Goal: Information Seeking & Learning: Learn about a topic

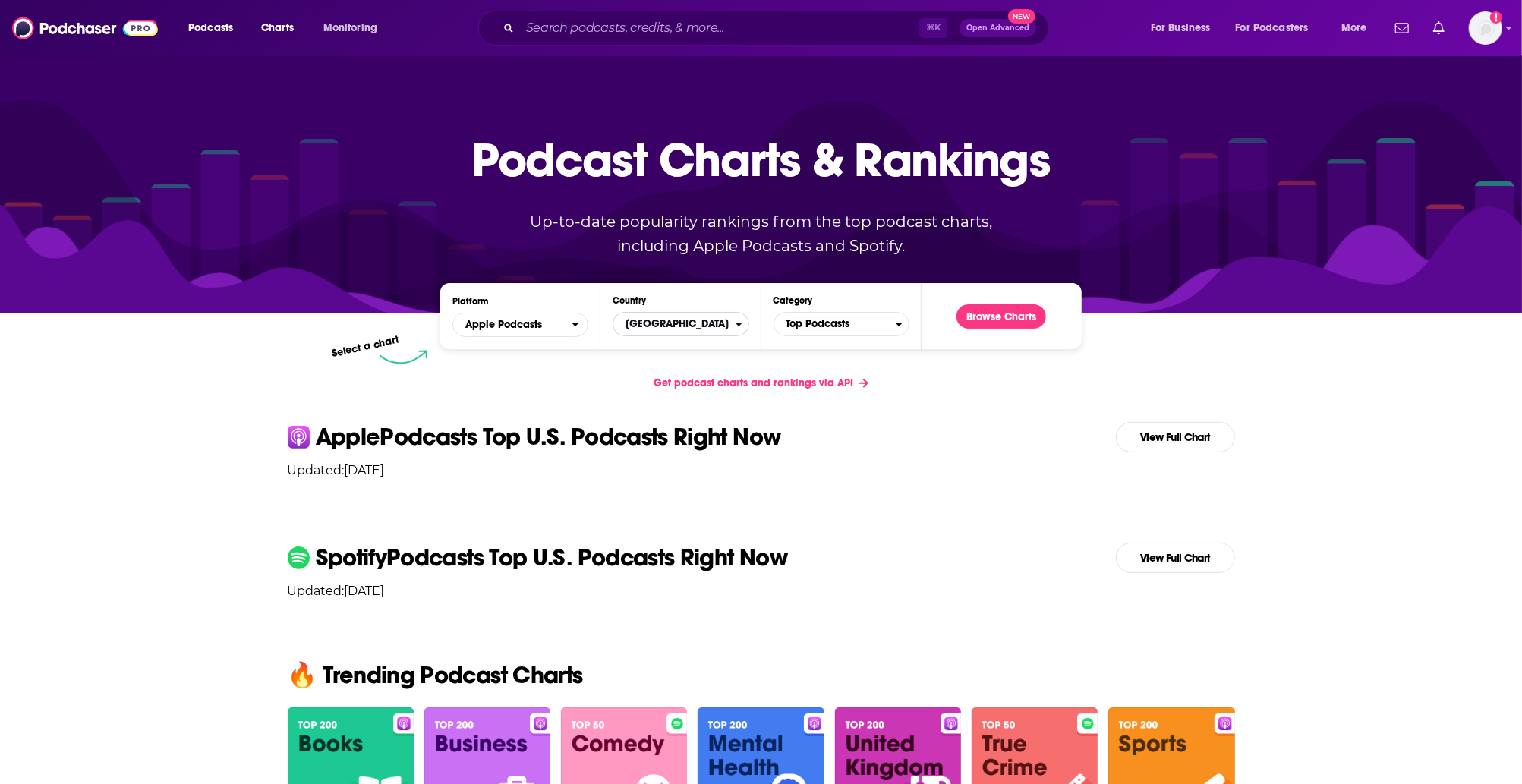
click at [718, 315] on span "[GEOGRAPHIC_DATA]" at bounding box center [674, 324] width 121 height 26
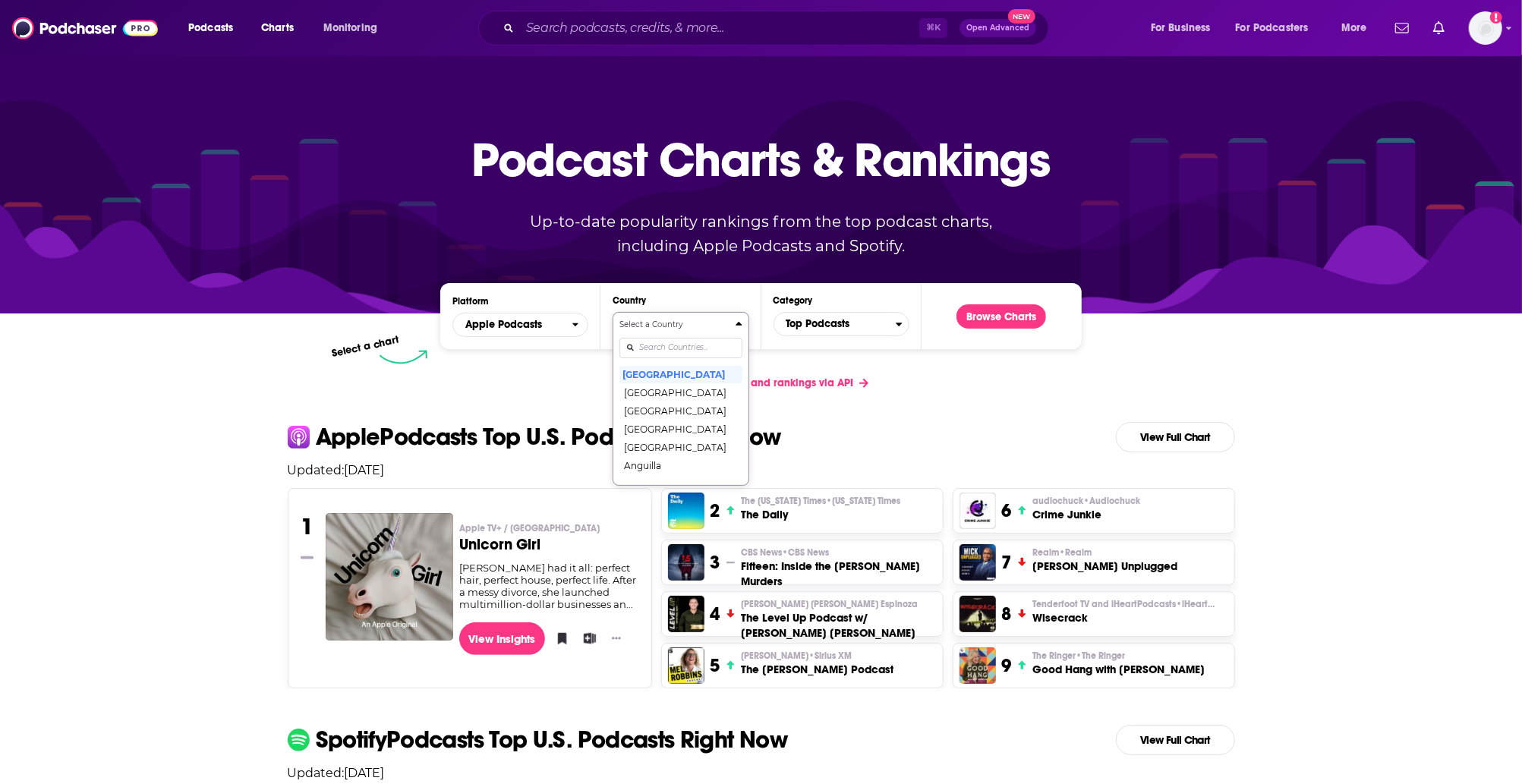
click at [707, 345] on input "Countries" at bounding box center [681, 348] width 122 height 21
type input "[GEOGRAPHIC_DATA]"
click at [663, 377] on button "[GEOGRAPHIC_DATA]" at bounding box center [681, 374] width 122 height 18
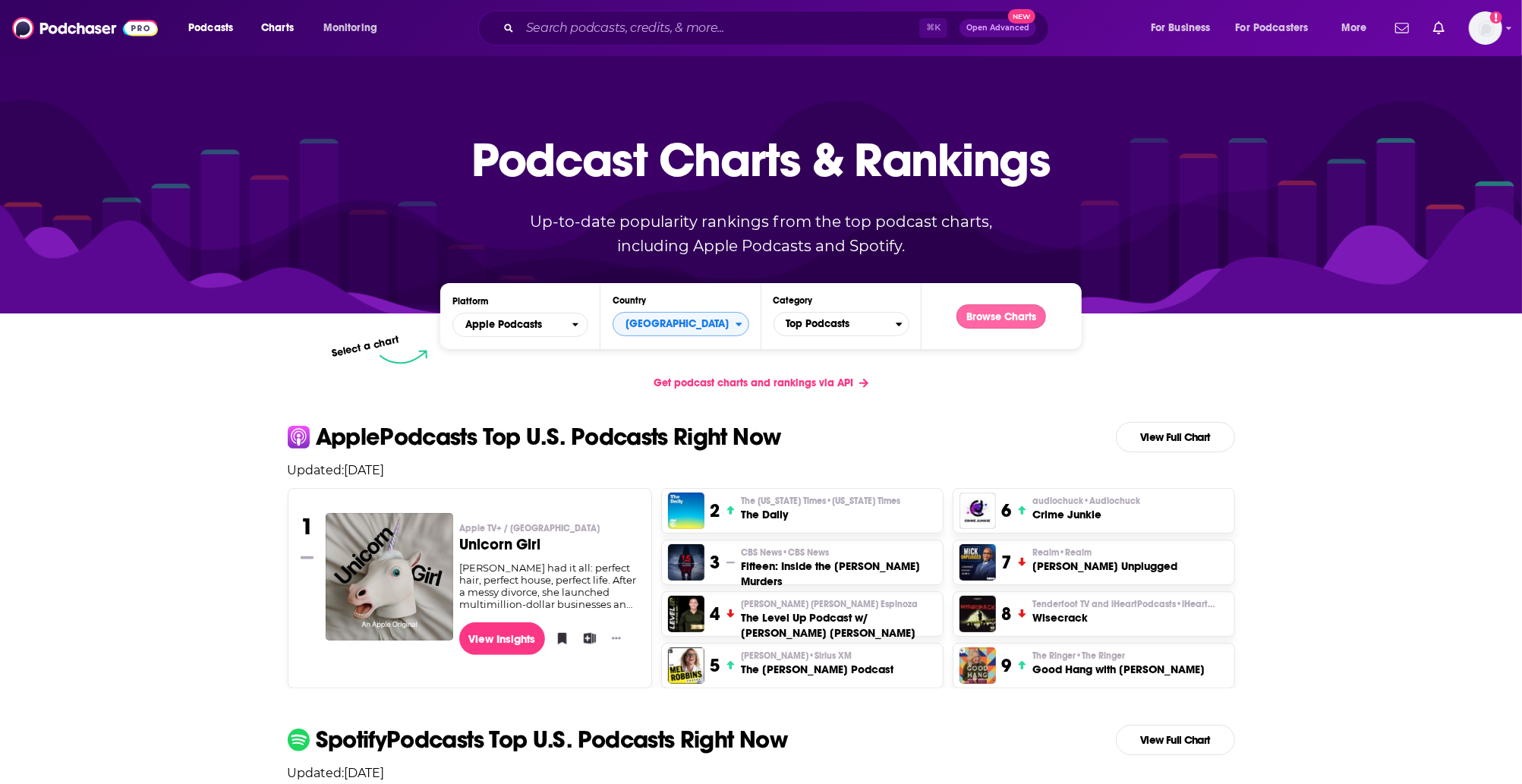
click at [1014, 313] on button "Browse Charts" at bounding box center [1002, 316] width 90 height 24
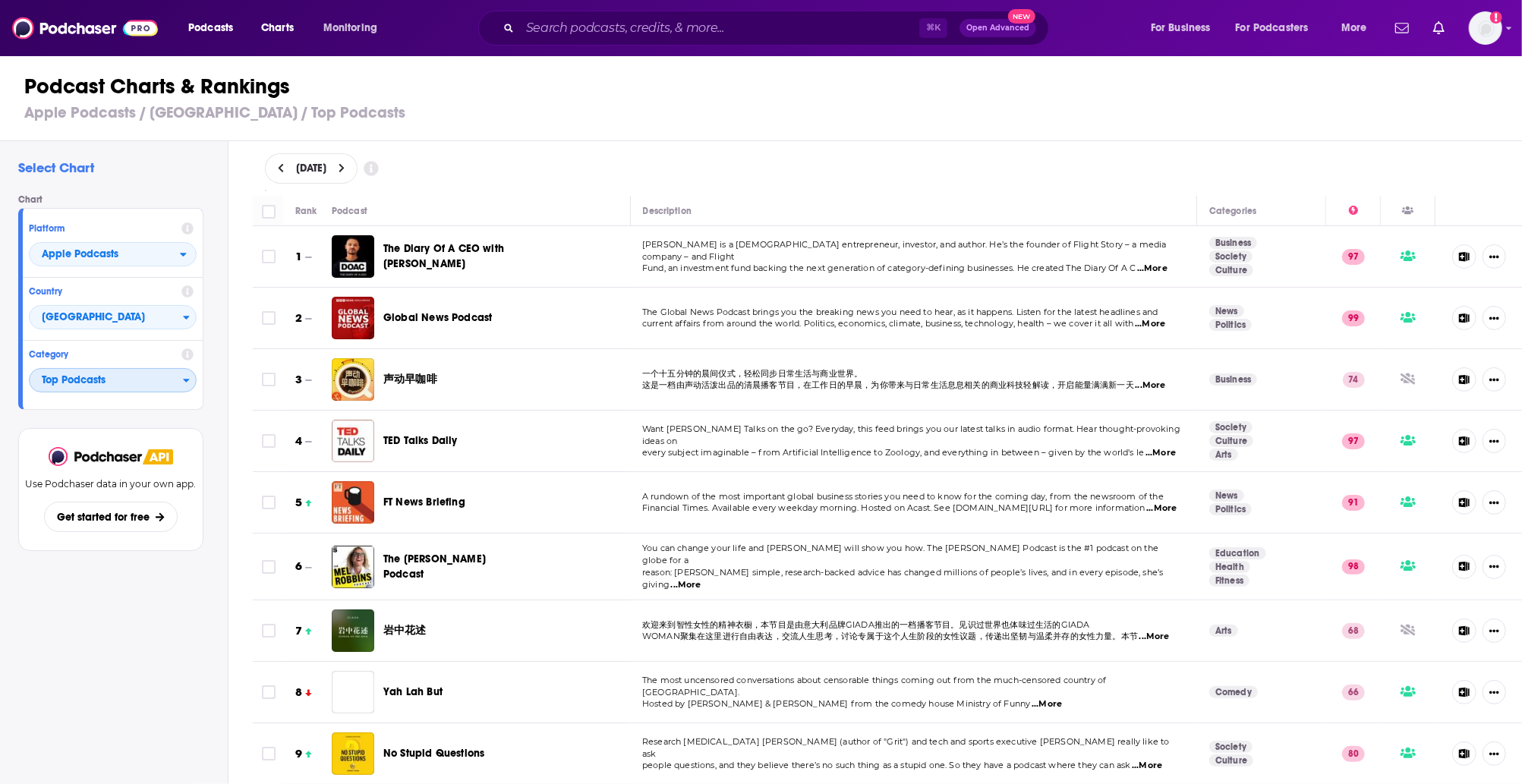
click at [154, 381] on span "Top Podcasts" at bounding box center [106, 381] width 153 height 26
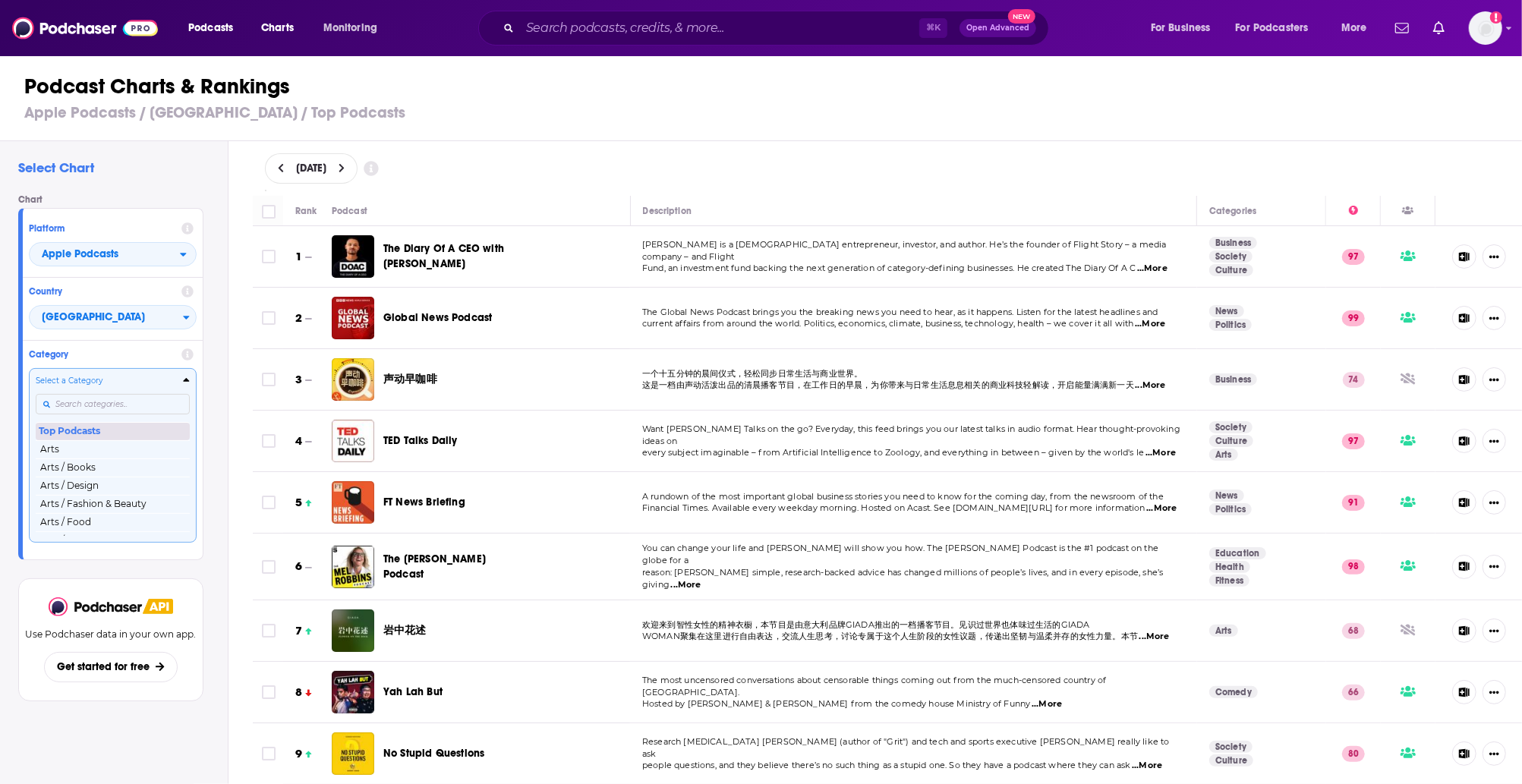
click at [132, 422] on button "Top Podcasts" at bounding box center [112, 431] width 154 height 18
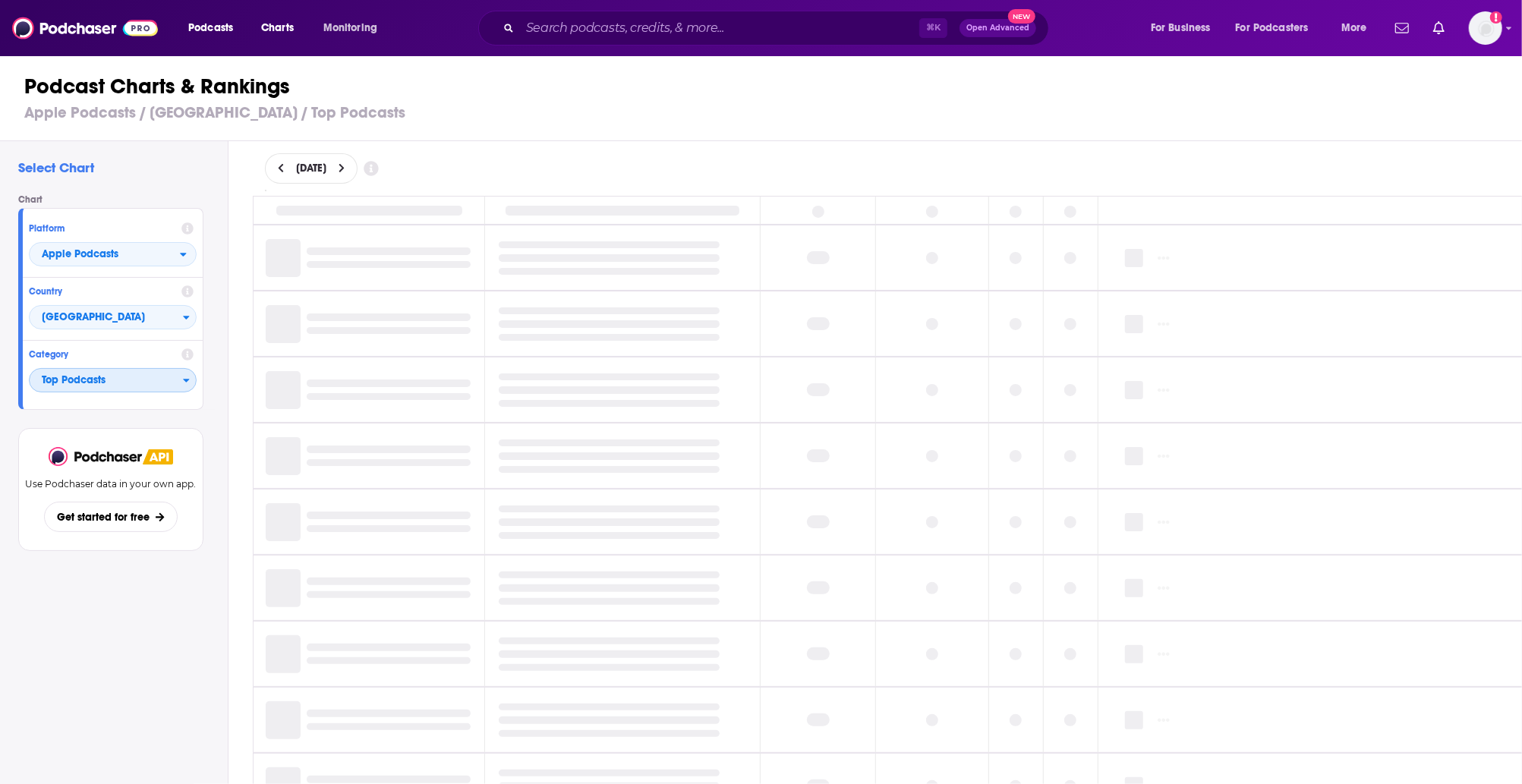
click at [143, 383] on span "Top Podcasts" at bounding box center [106, 381] width 153 height 26
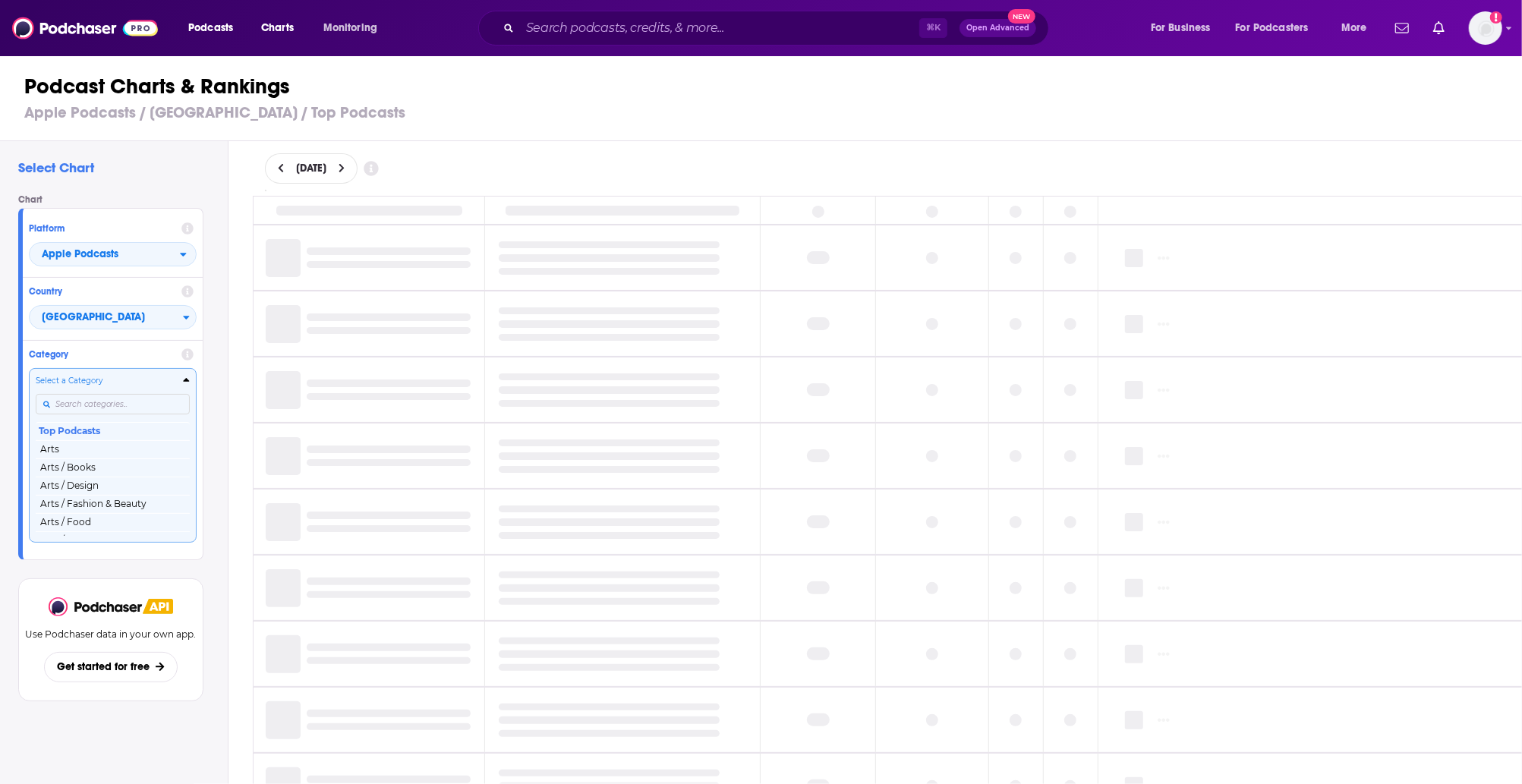
click at [141, 406] on input "Categories" at bounding box center [112, 404] width 154 height 21
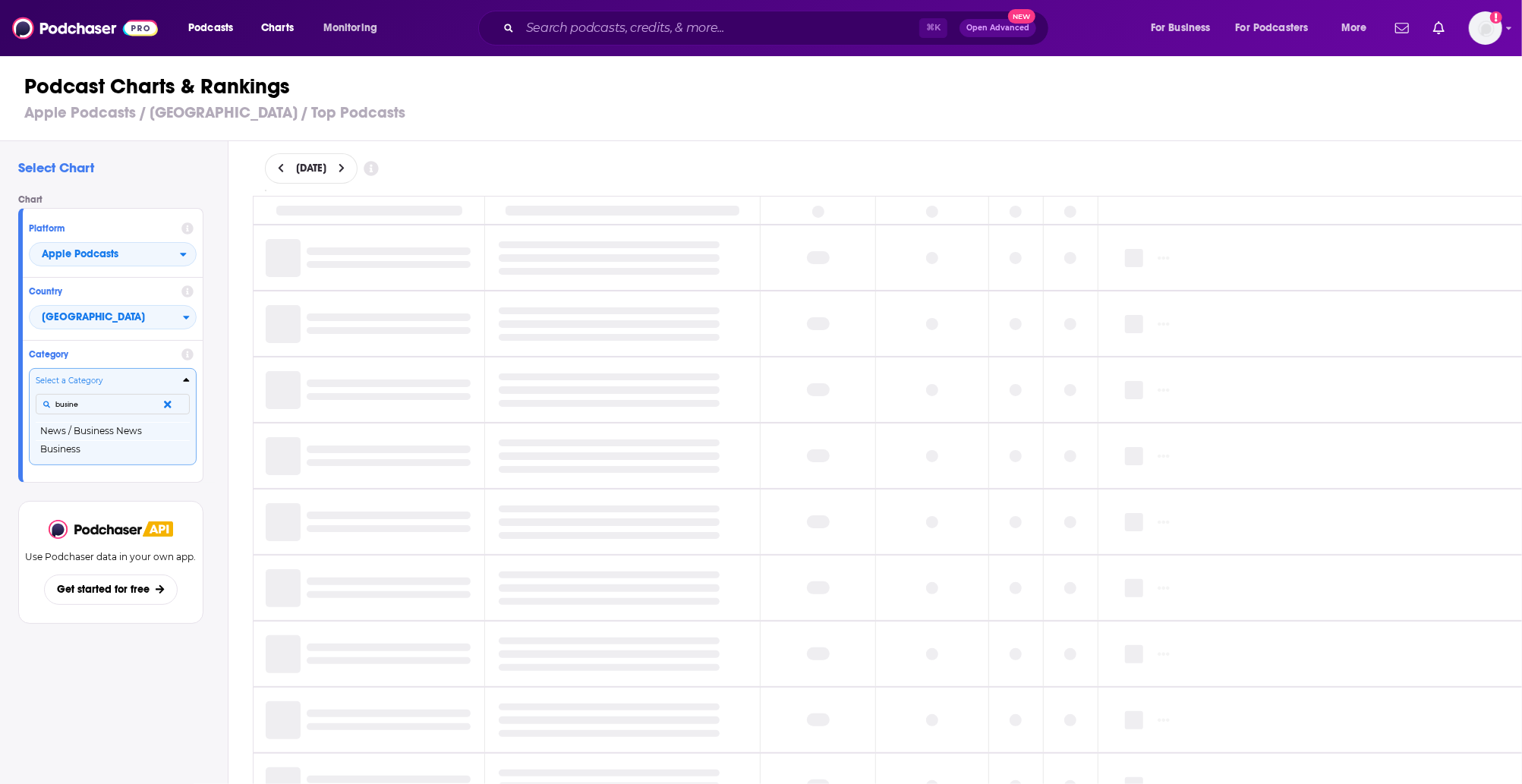
type input "busines"
click at [107, 451] on button "Business" at bounding box center [112, 449] width 154 height 18
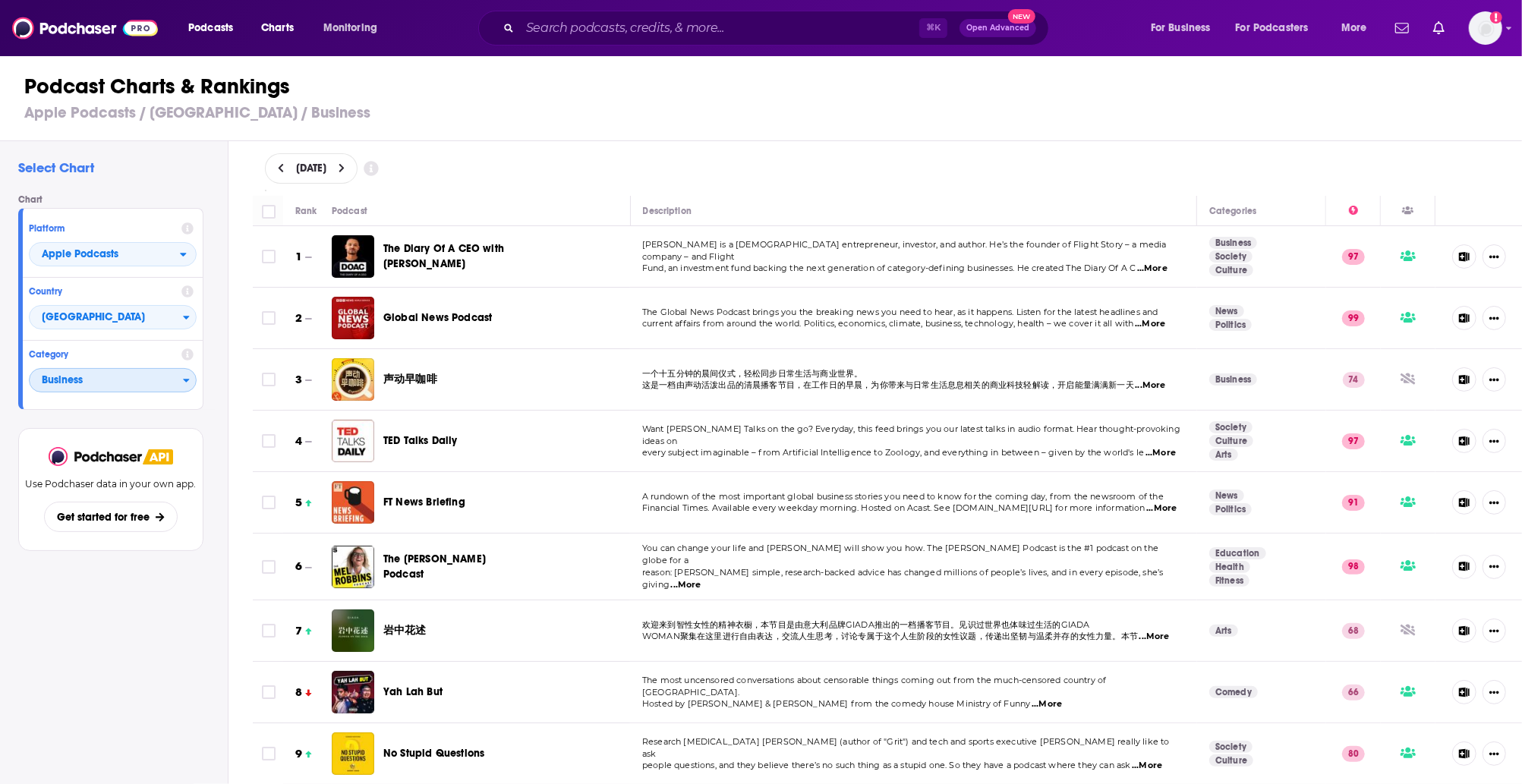
click at [165, 378] on span "Business" at bounding box center [106, 381] width 153 height 26
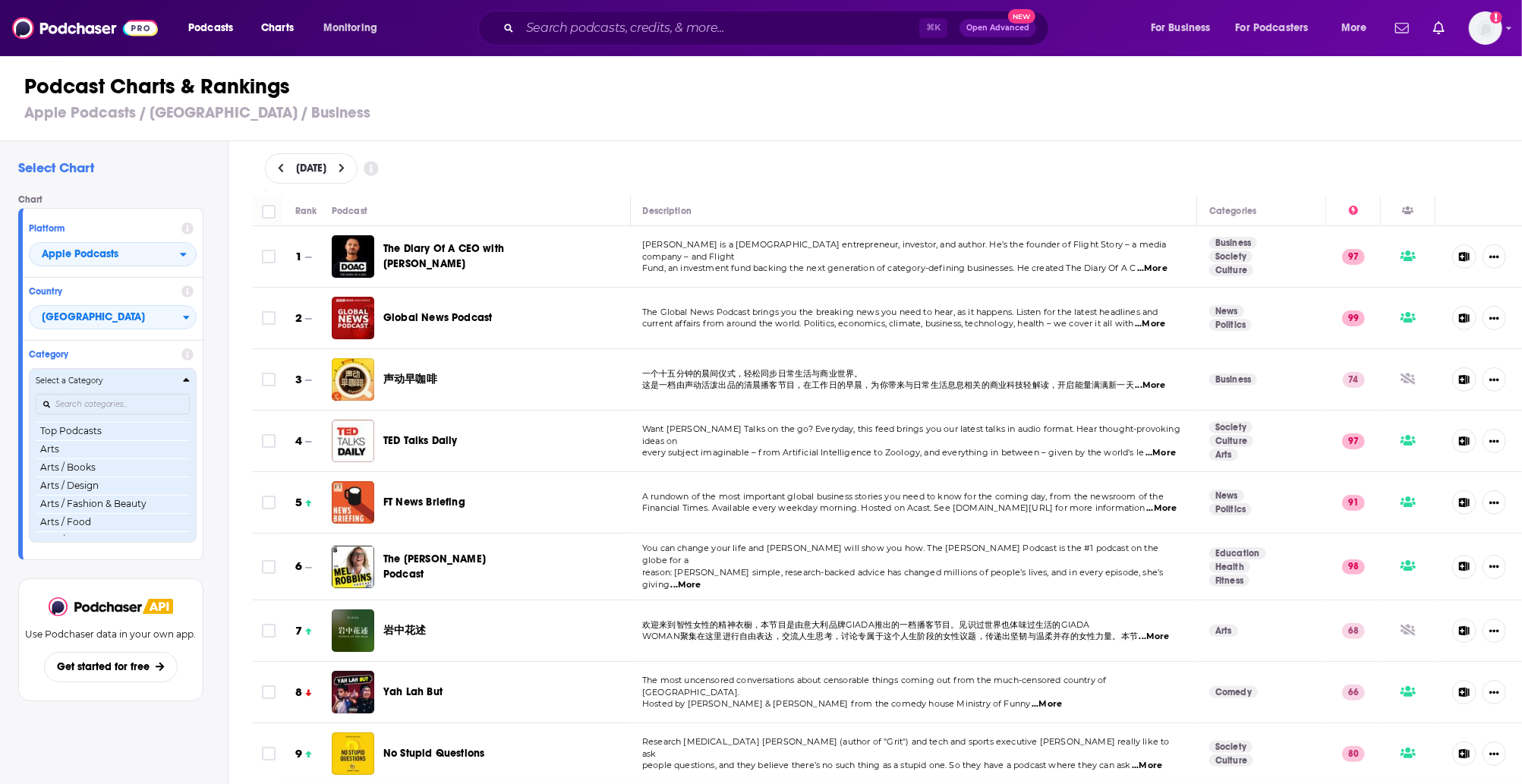
scroll to position [50, 0]
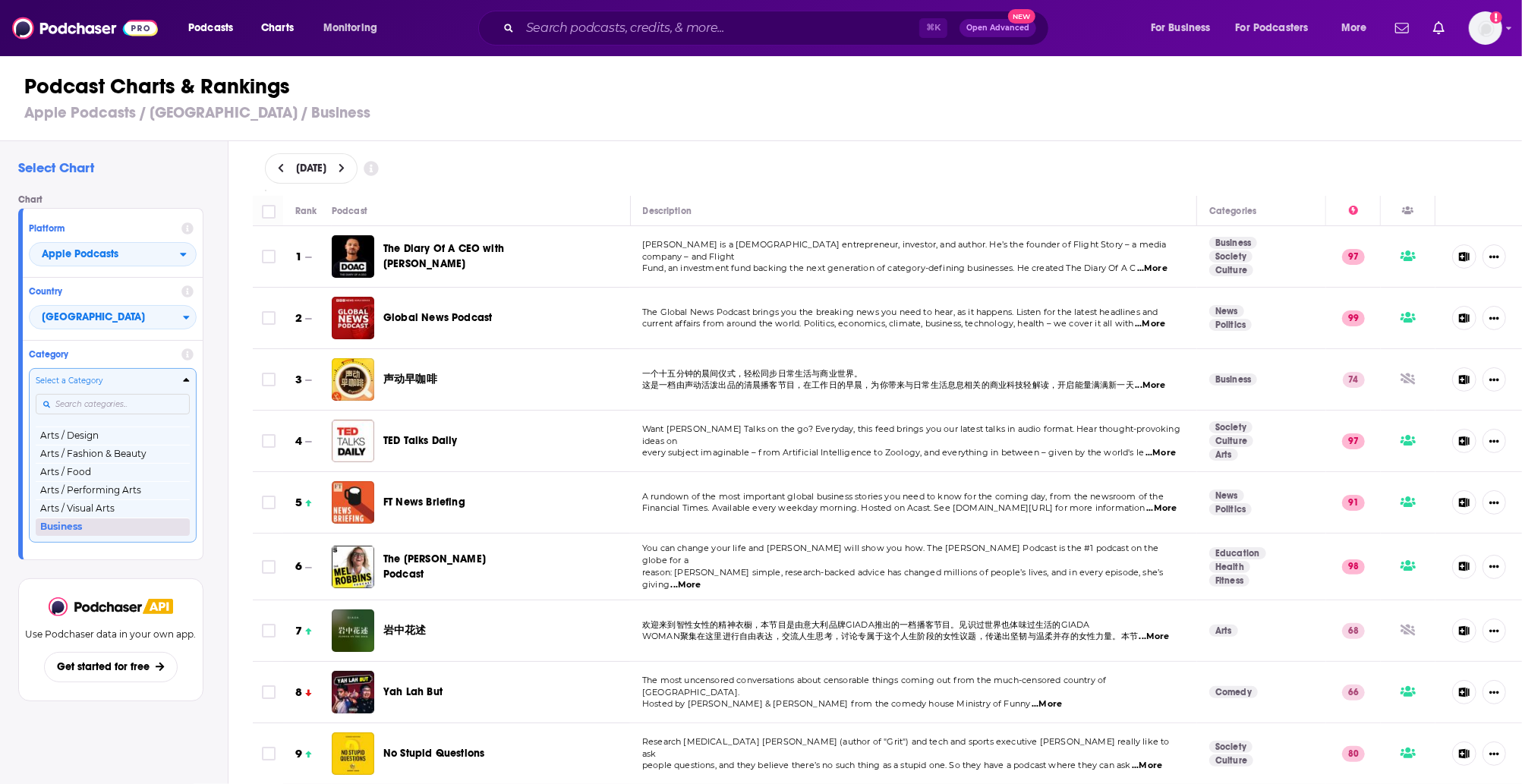
click at [119, 529] on button "Business" at bounding box center [112, 526] width 154 height 18
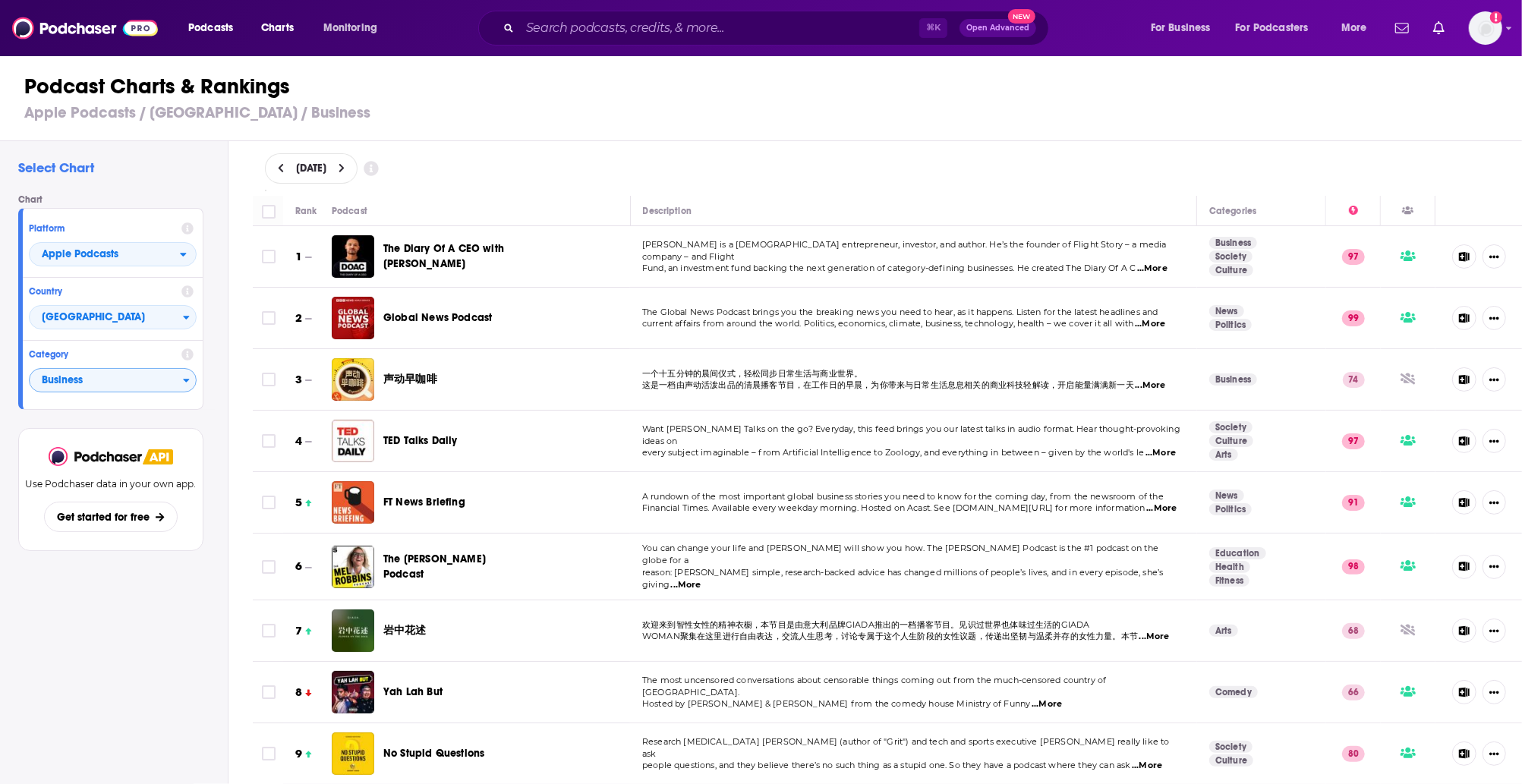
click at [685, 112] on h3 "Apple Podcasts / [GEOGRAPHIC_DATA] / Business" at bounding box center [767, 113] width 1487 height 19
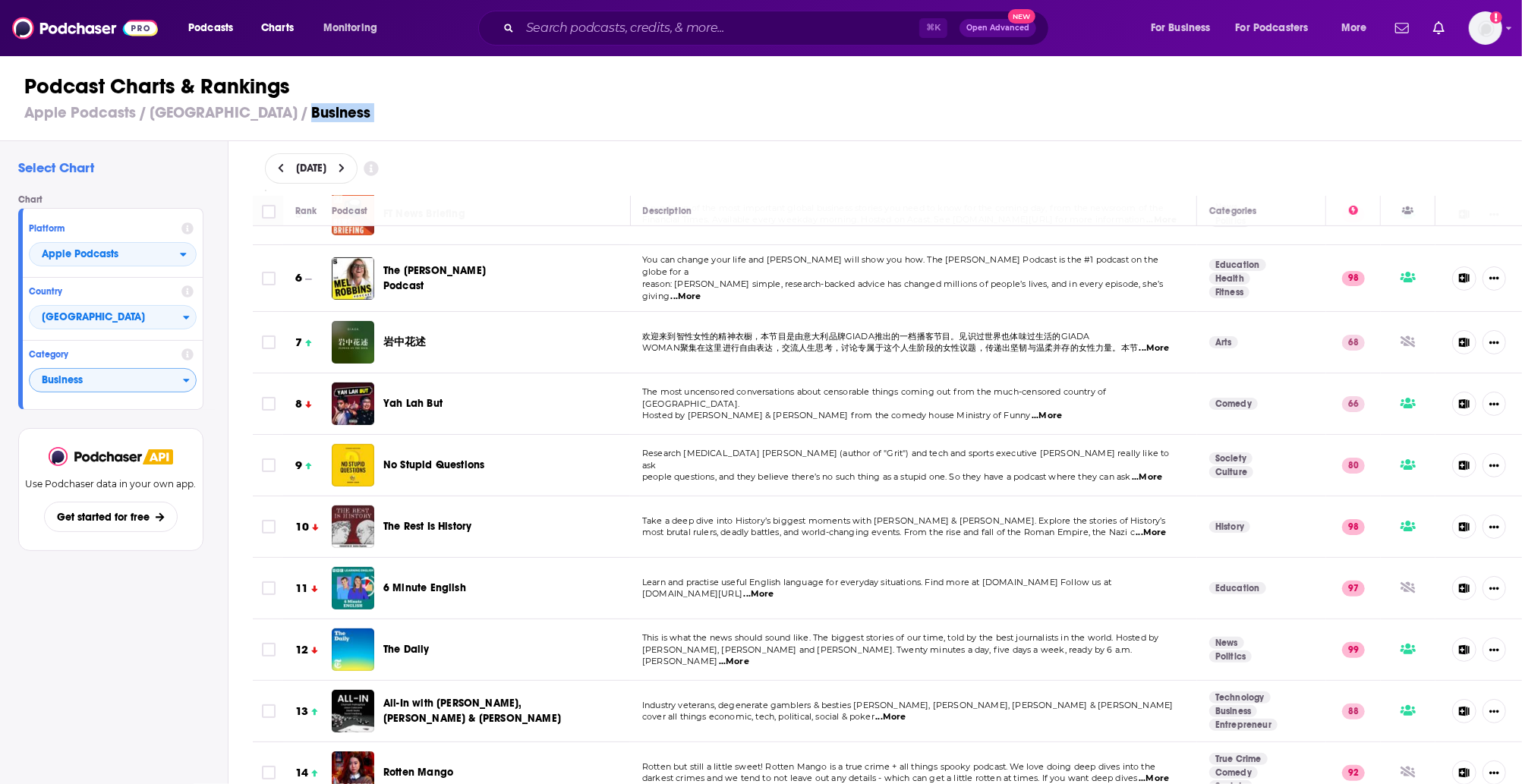
scroll to position [288, 0]
click at [139, 318] on span "[GEOGRAPHIC_DATA]" at bounding box center [106, 318] width 153 height 26
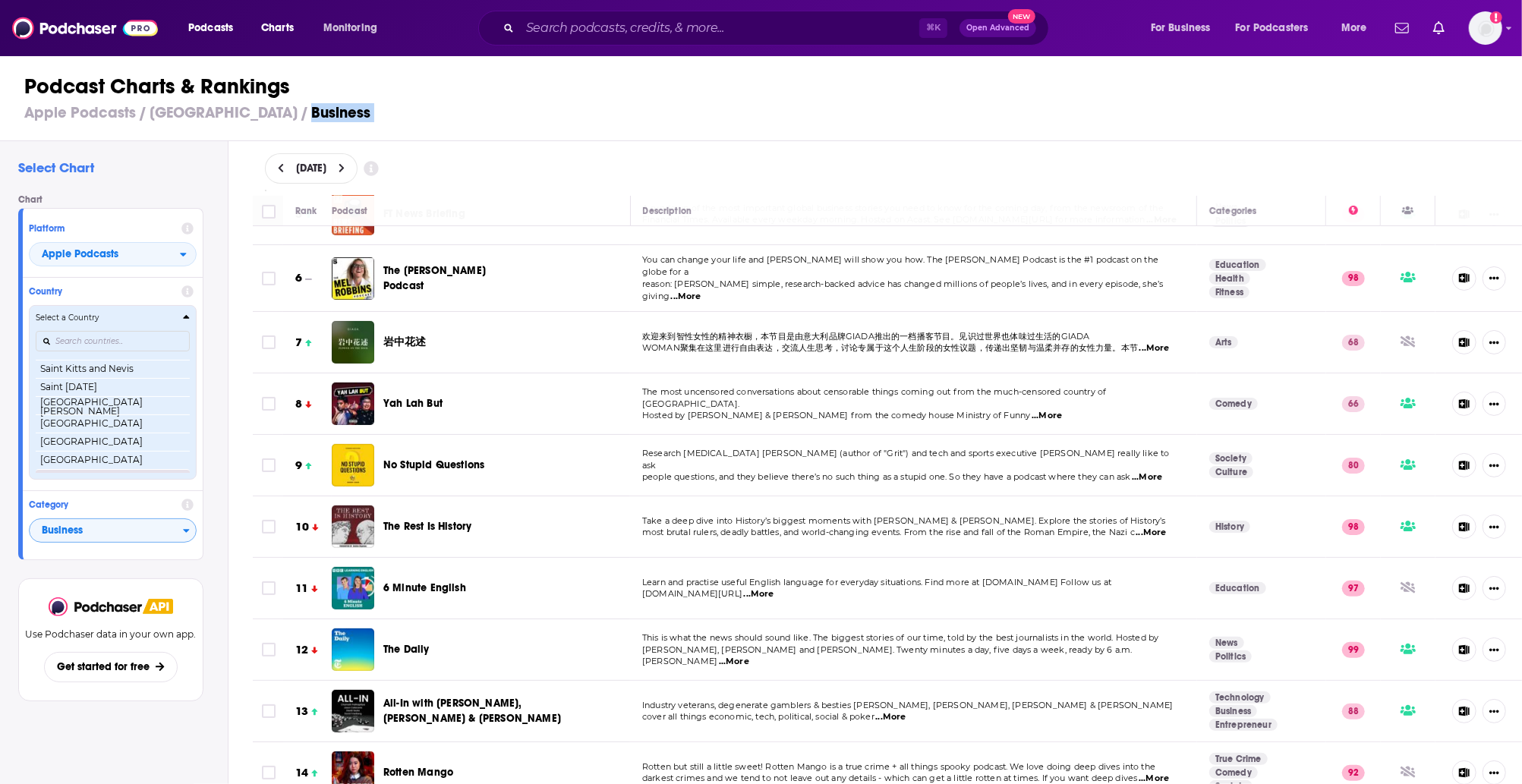
scroll to position [2454, 0]
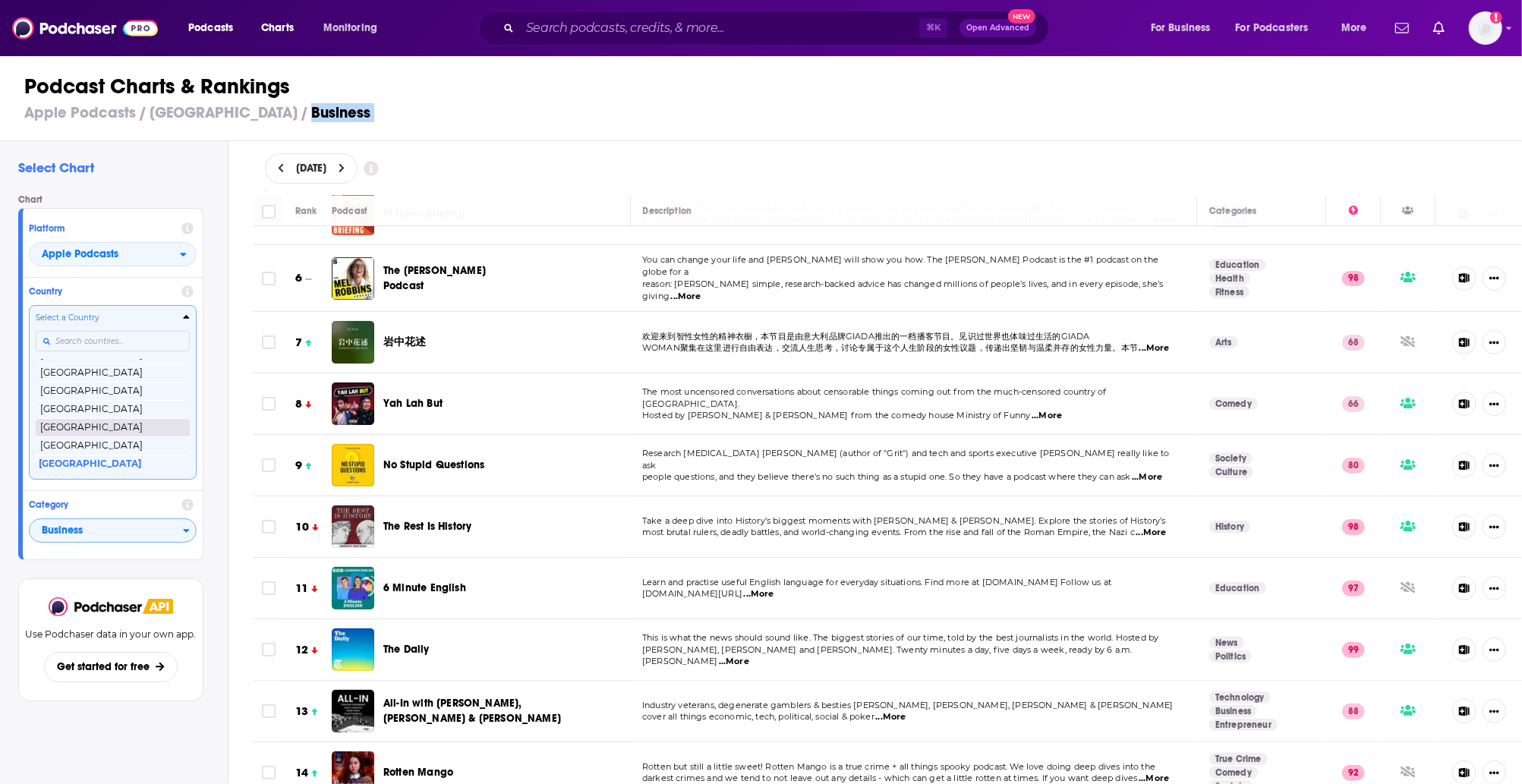
click at [105, 431] on button "[GEOGRAPHIC_DATA]" at bounding box center [112, 427] width 154 height 18
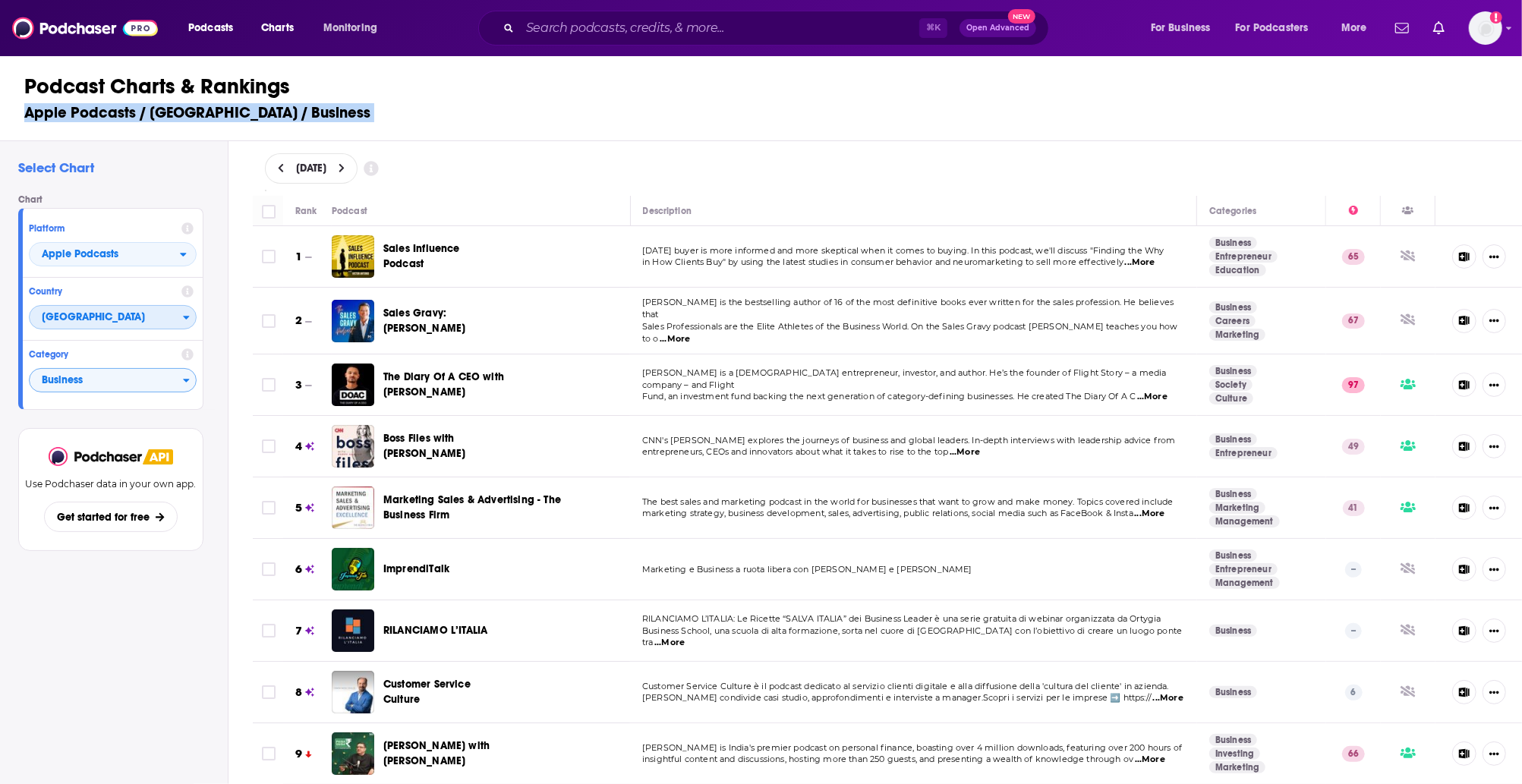
click at [150, 316] on span "[GEOGRAPHIC_DATA]" at bounding box center [106, 318] width 153 height 26
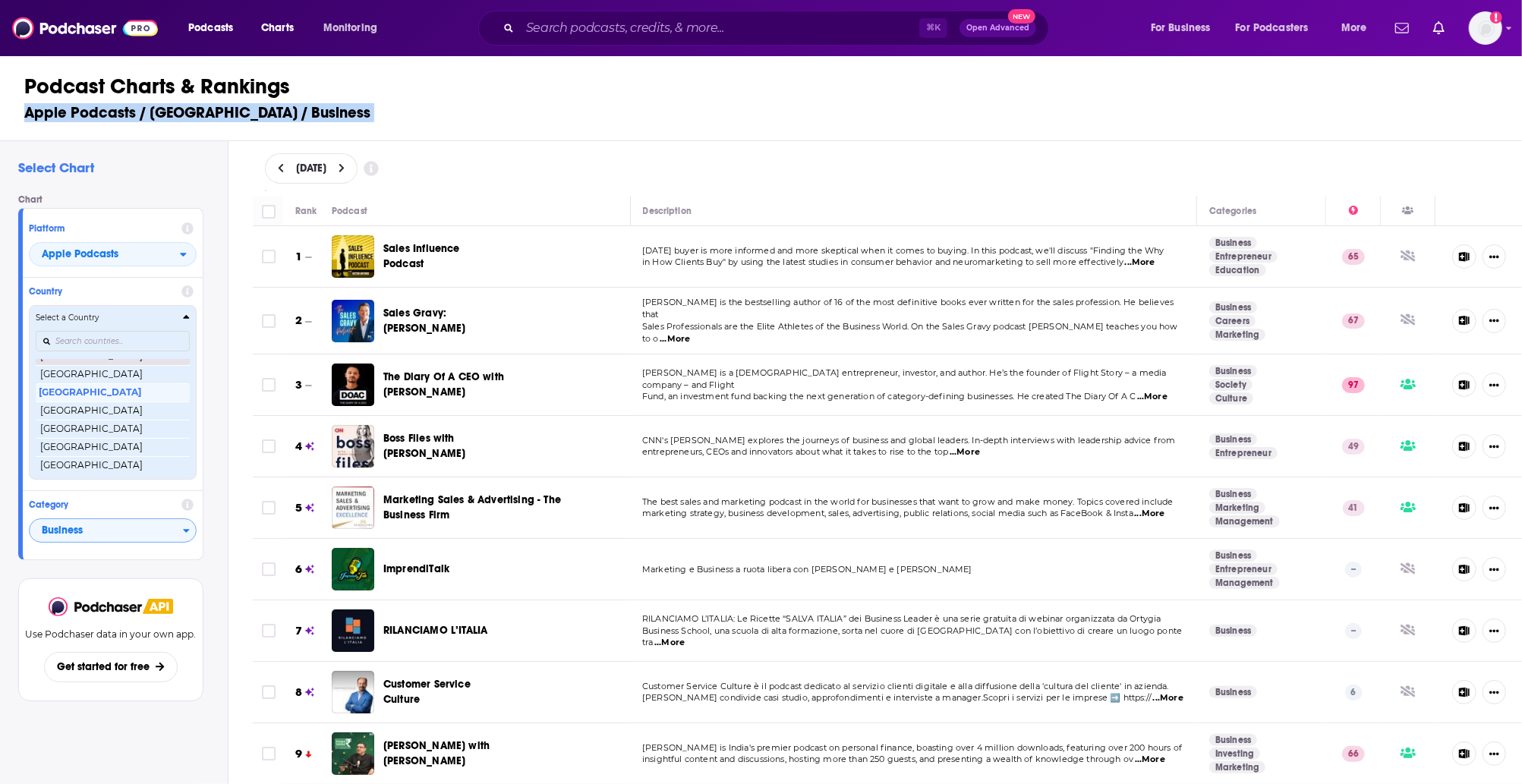
scroll to position [2493, 0]
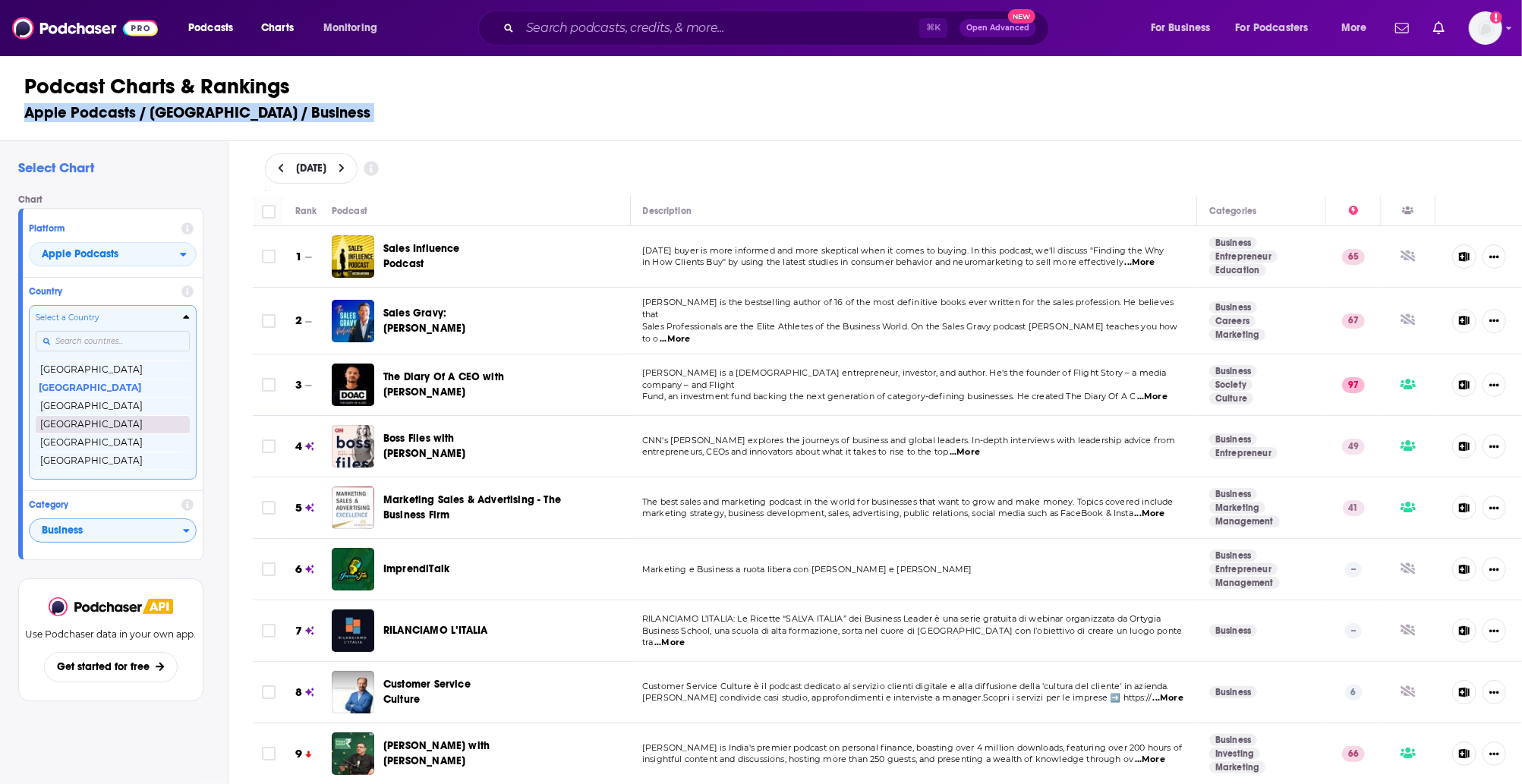
click at [92, 420] on button "[GEOGRAPHIC_DATA]" at bounding box center [112, 424] width 154 height 18
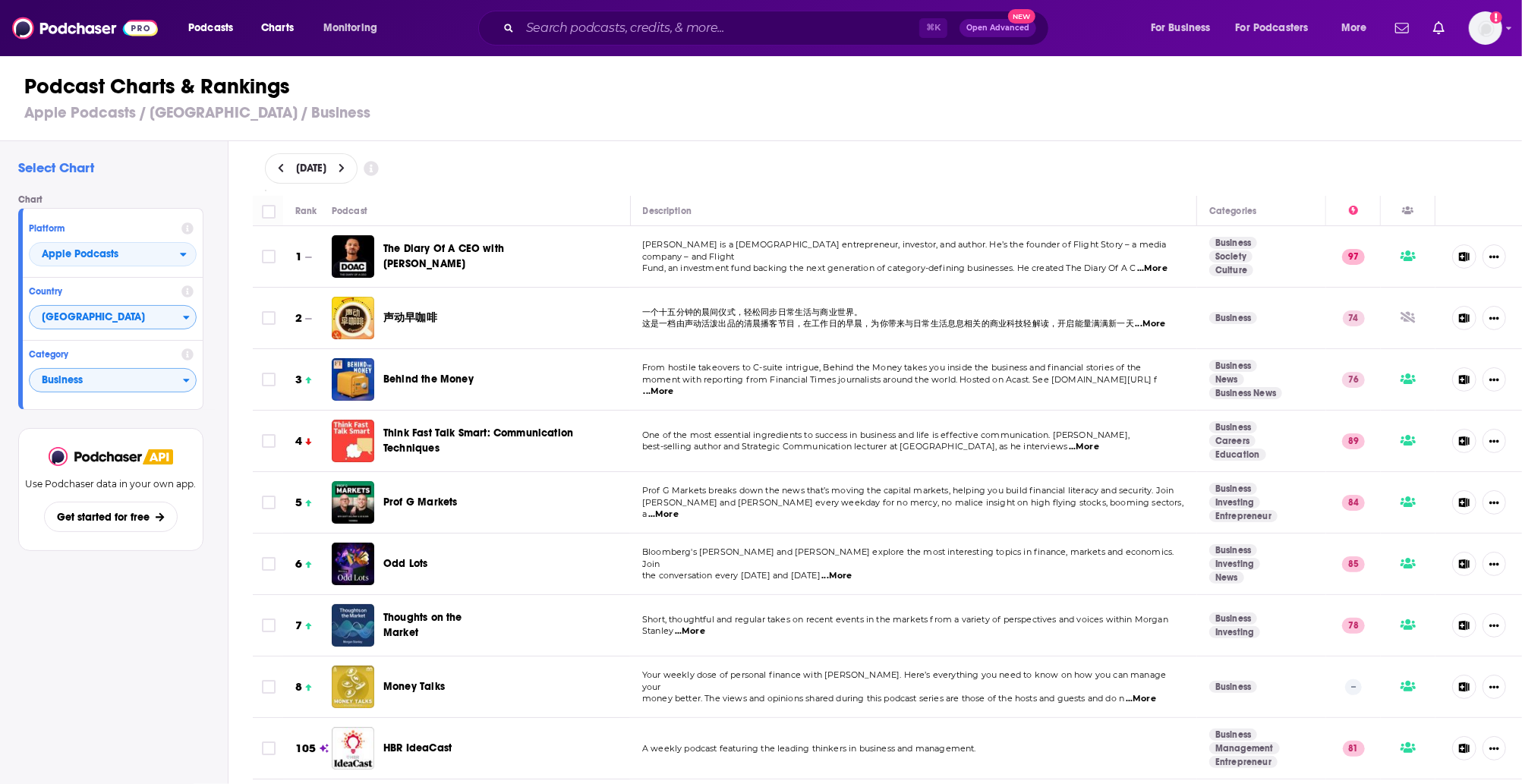
click at [311, 202] on div "Rank" at bounding box center [306, 211] width 22 height 18
click at [307, 211] on div "Rank" at bounding box center [306, 211] width 22 height 18
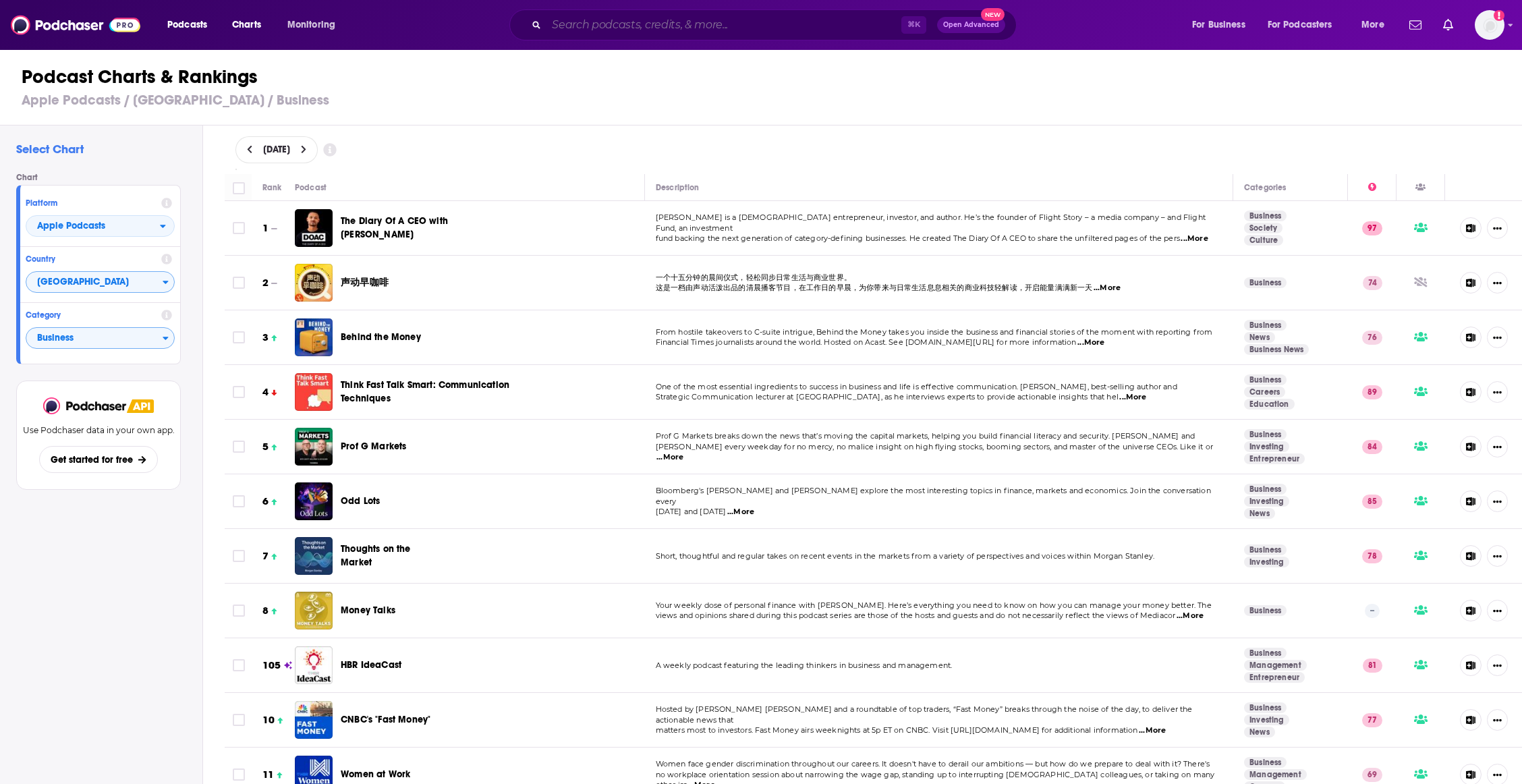
click at [631, 16] on input "Search podcasts, credits, & more..." at bounding box center [724, 25] width 355 height 21
paste input "罗永浩的十字路口"
type input "罗永浩的十字路口"
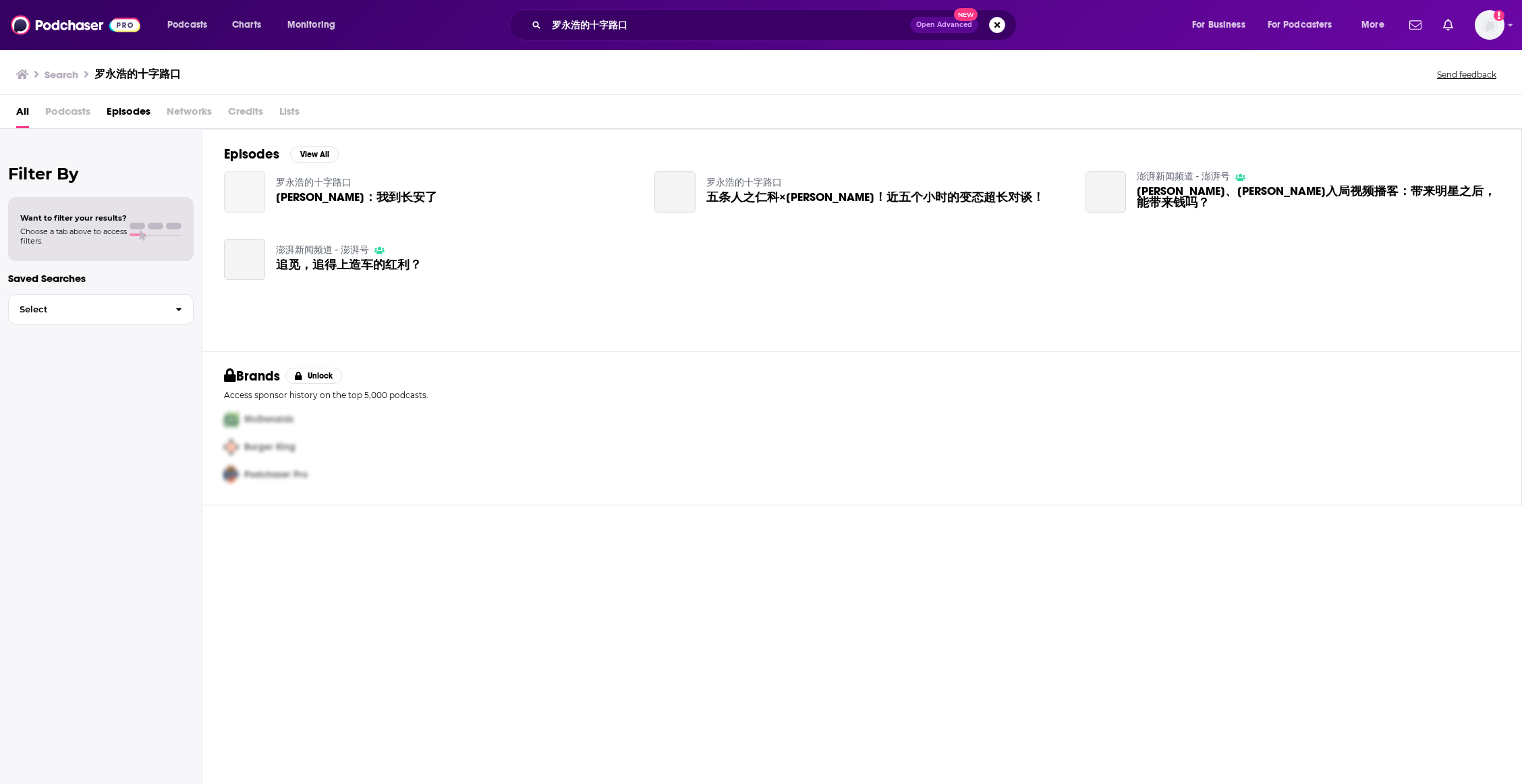
click at [238, 195] on img "何广智：我到长安了" at bounding box center [245, 192] width 41 height 41
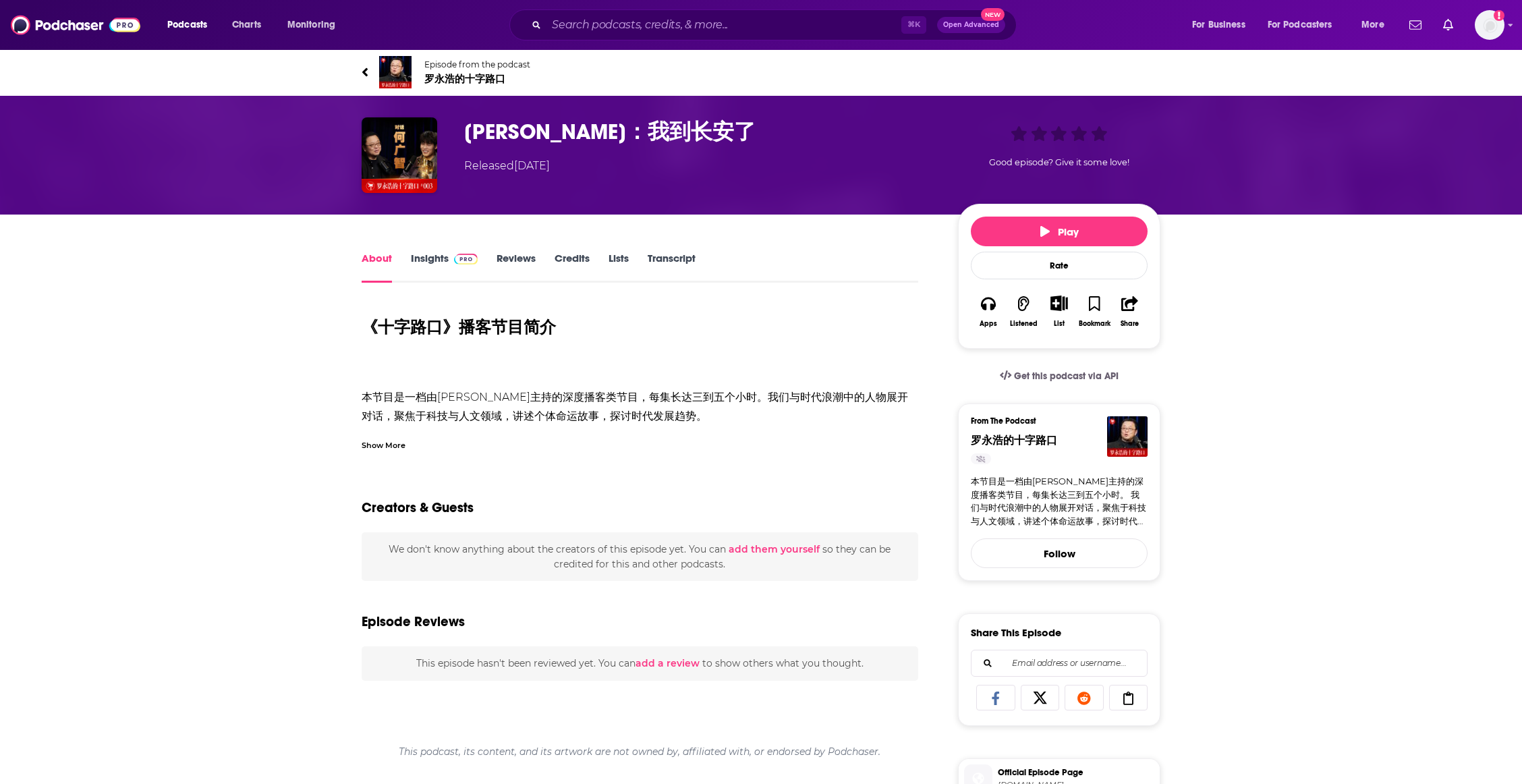
click at [474, 77] on span "罗永浩的十字路口" at bounding box center [477, 78] width 106 height 14
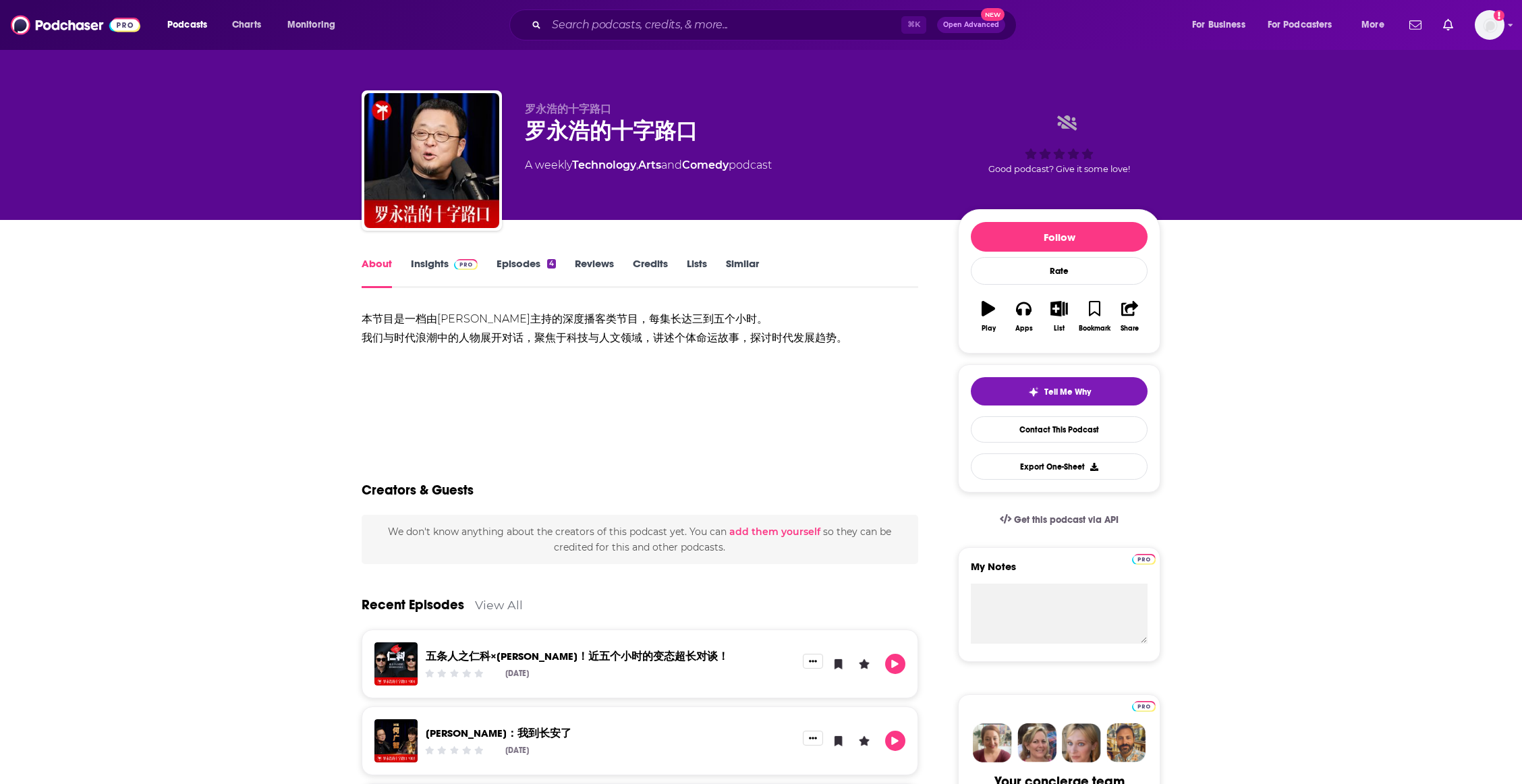
click at [442, 273] on link "Insights" at bounding box center [445, 273] width 67 height 31
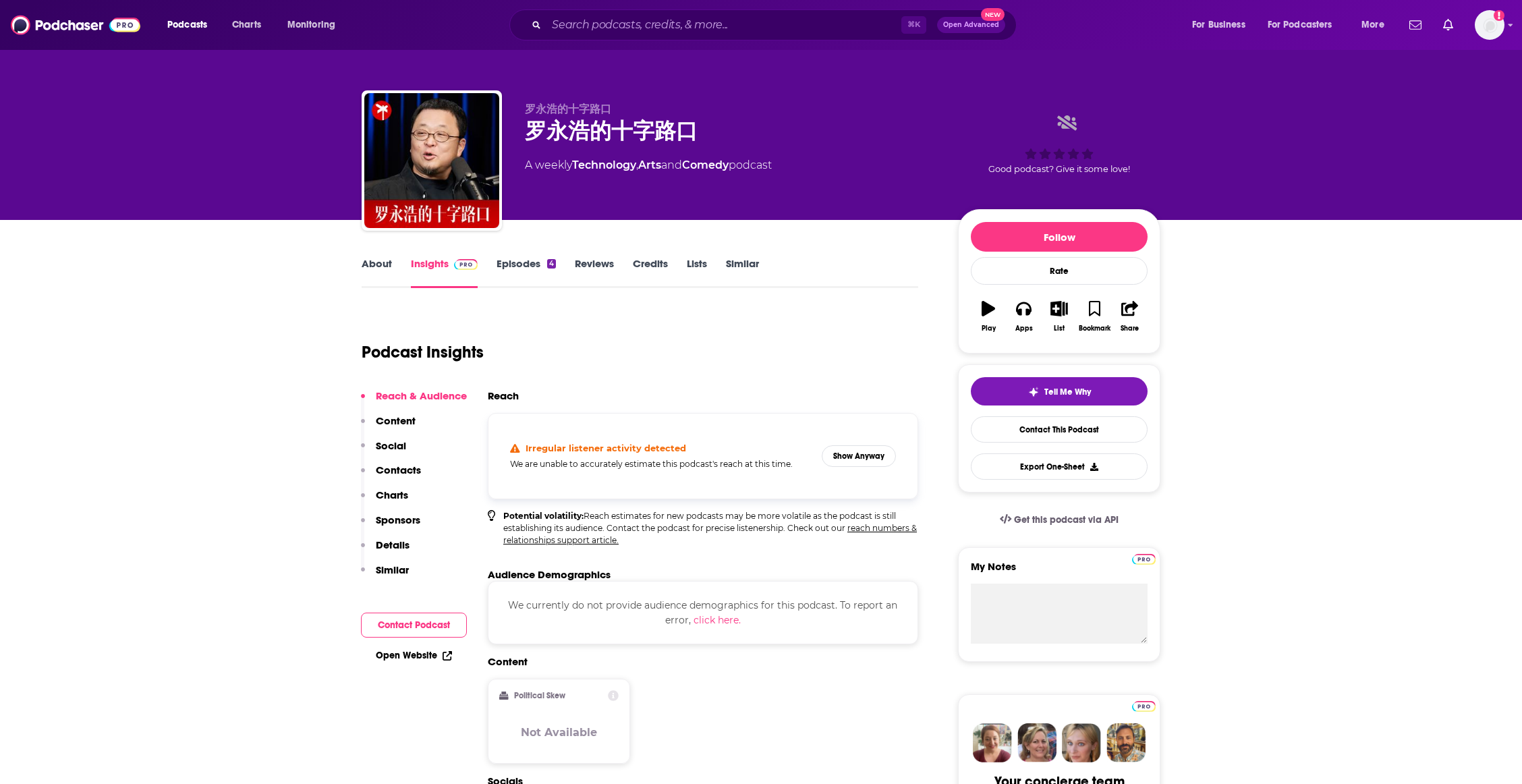
click at [536, 275] on link "Episodes 4" at bounding box center [526, 273] width 59 height 31
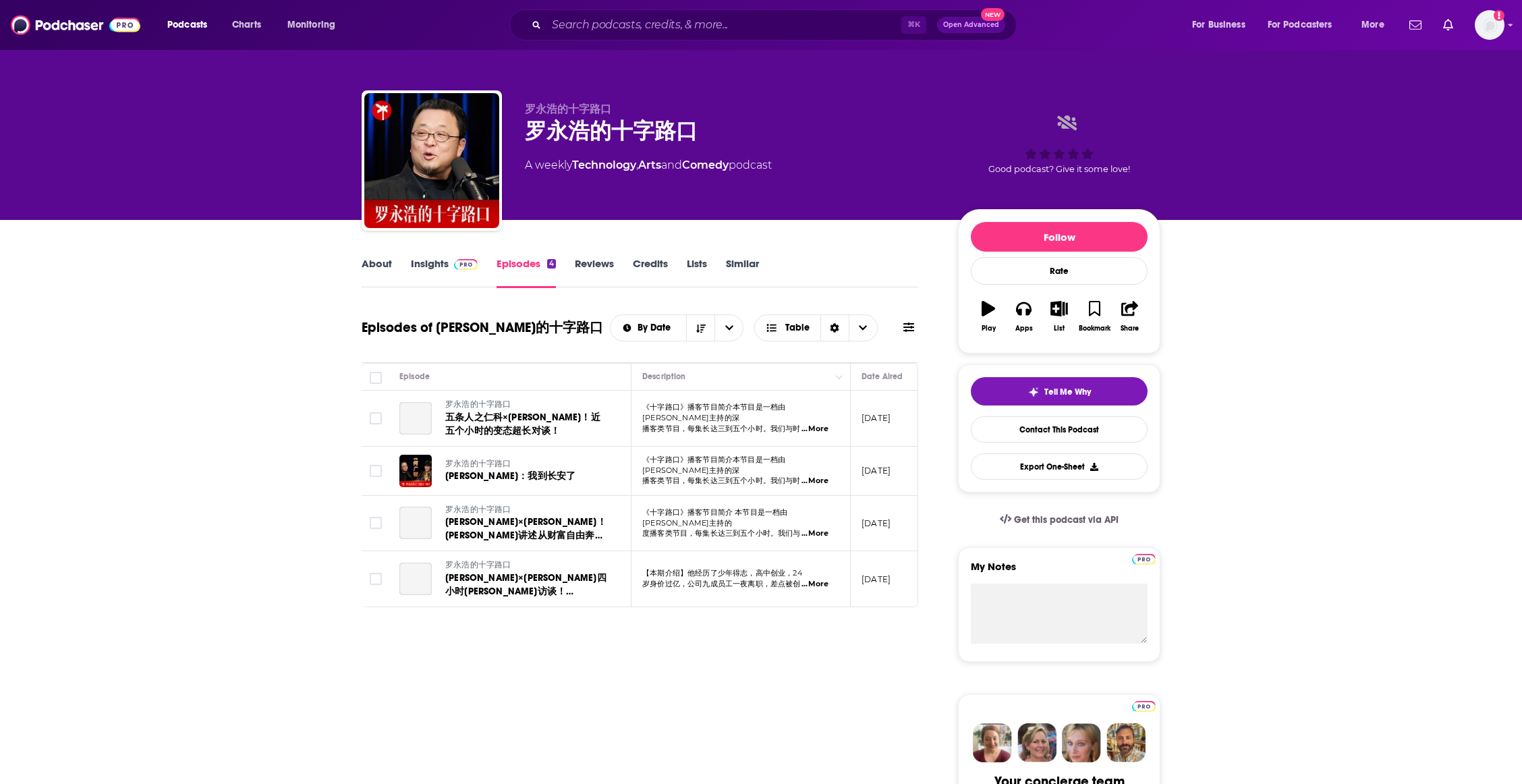
click at [594, 262] on link "Reviews" at bounding box center [594, 273] width 39 height 31
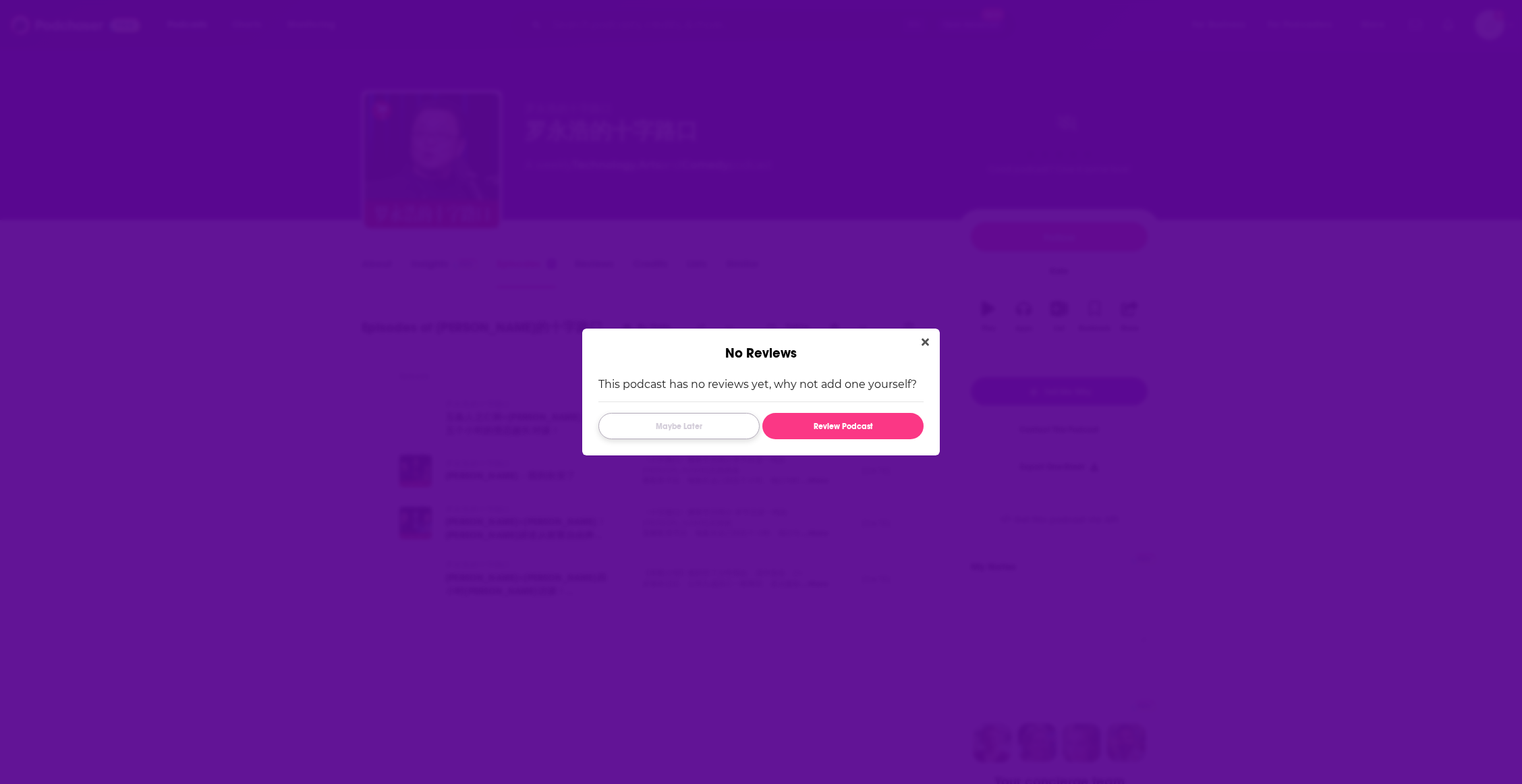
click at [726, 428] on button "Maybe Later" at bounding box center [679, 426] width 161 height 26
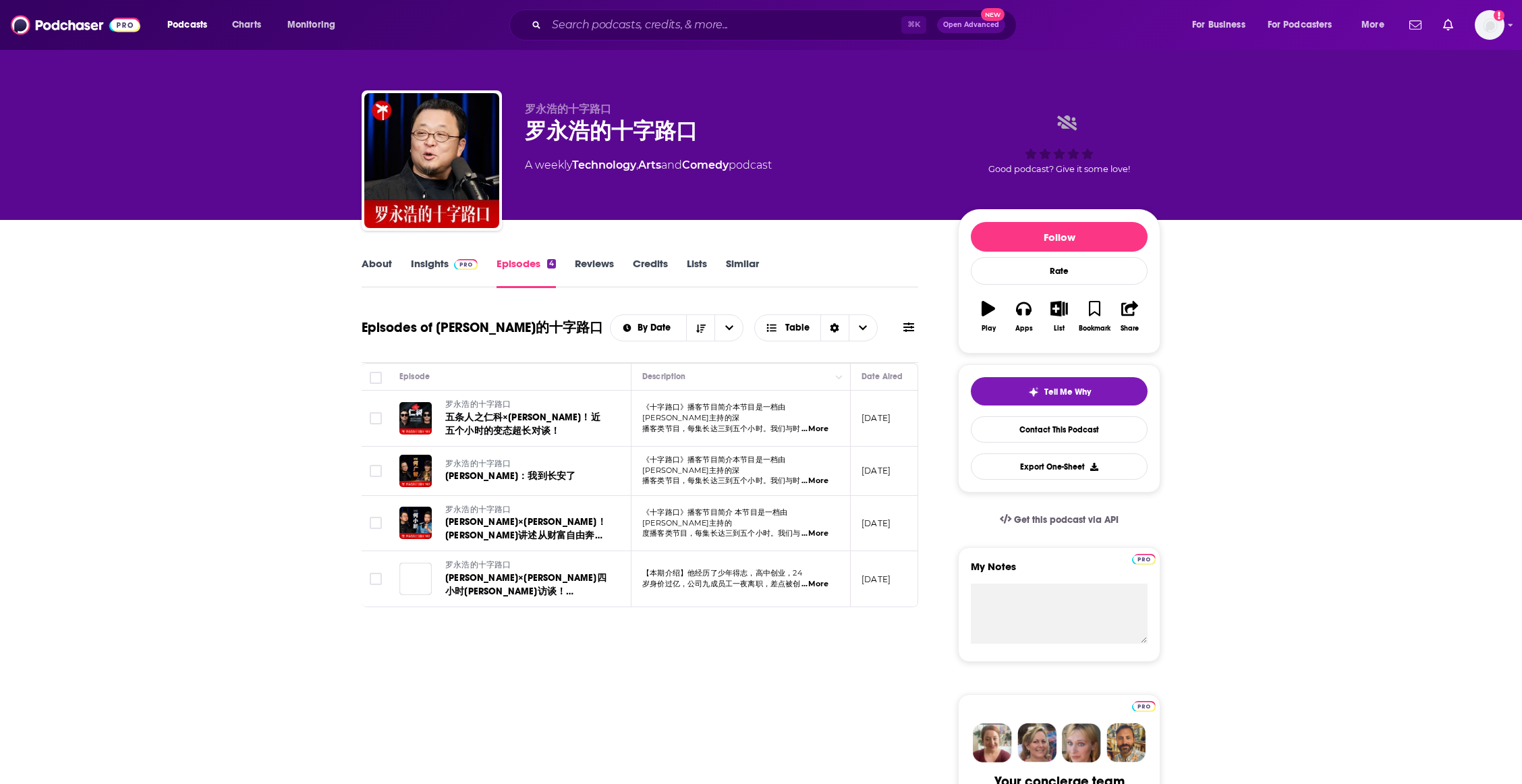
click at [597, 273] on link "Reviews" at bounding box center [594, 273] width 39 height 31
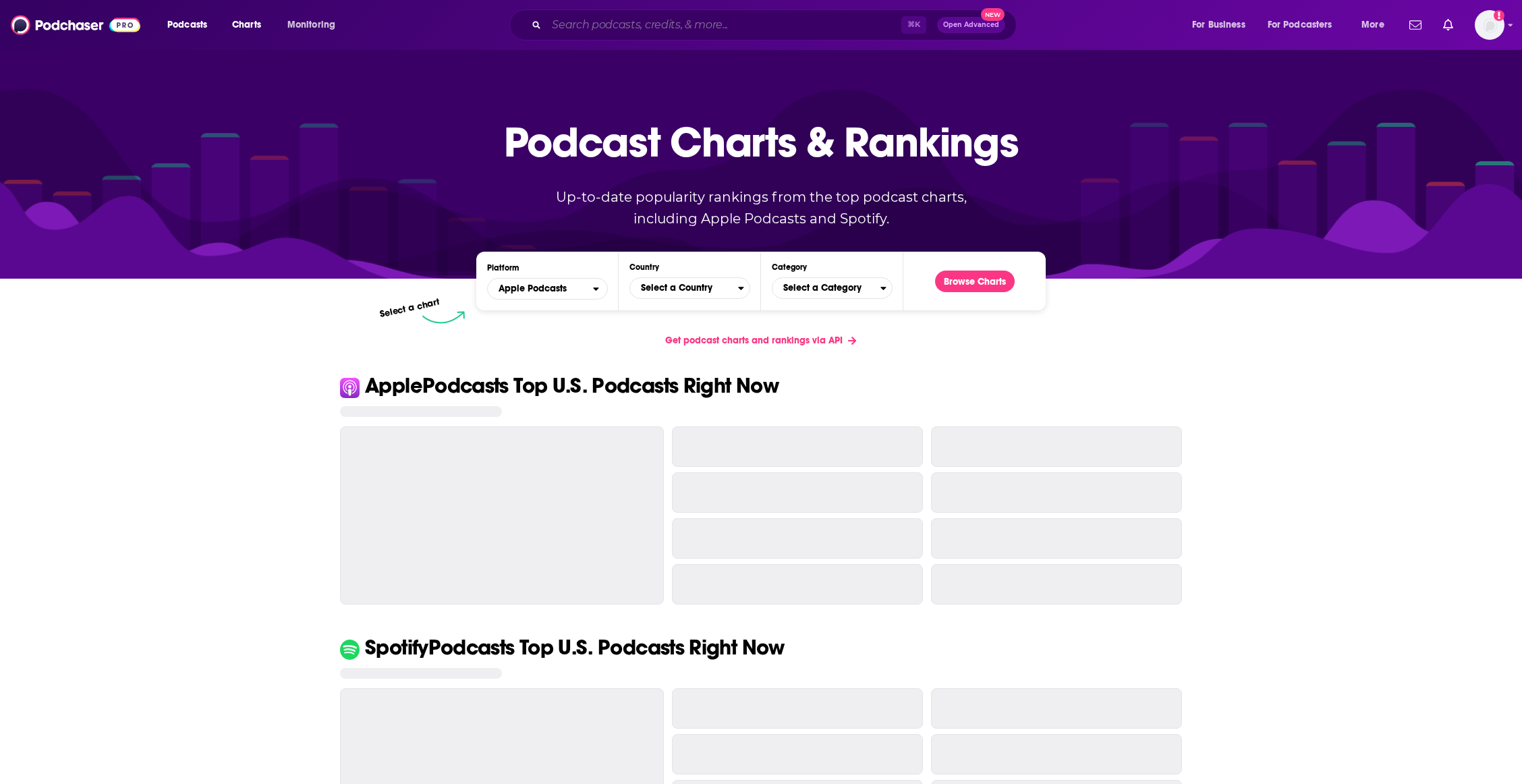
click at [683, 29] on input "Search podcasts, credits, & more..." at bounding box center [724, 25] width 355 height 21
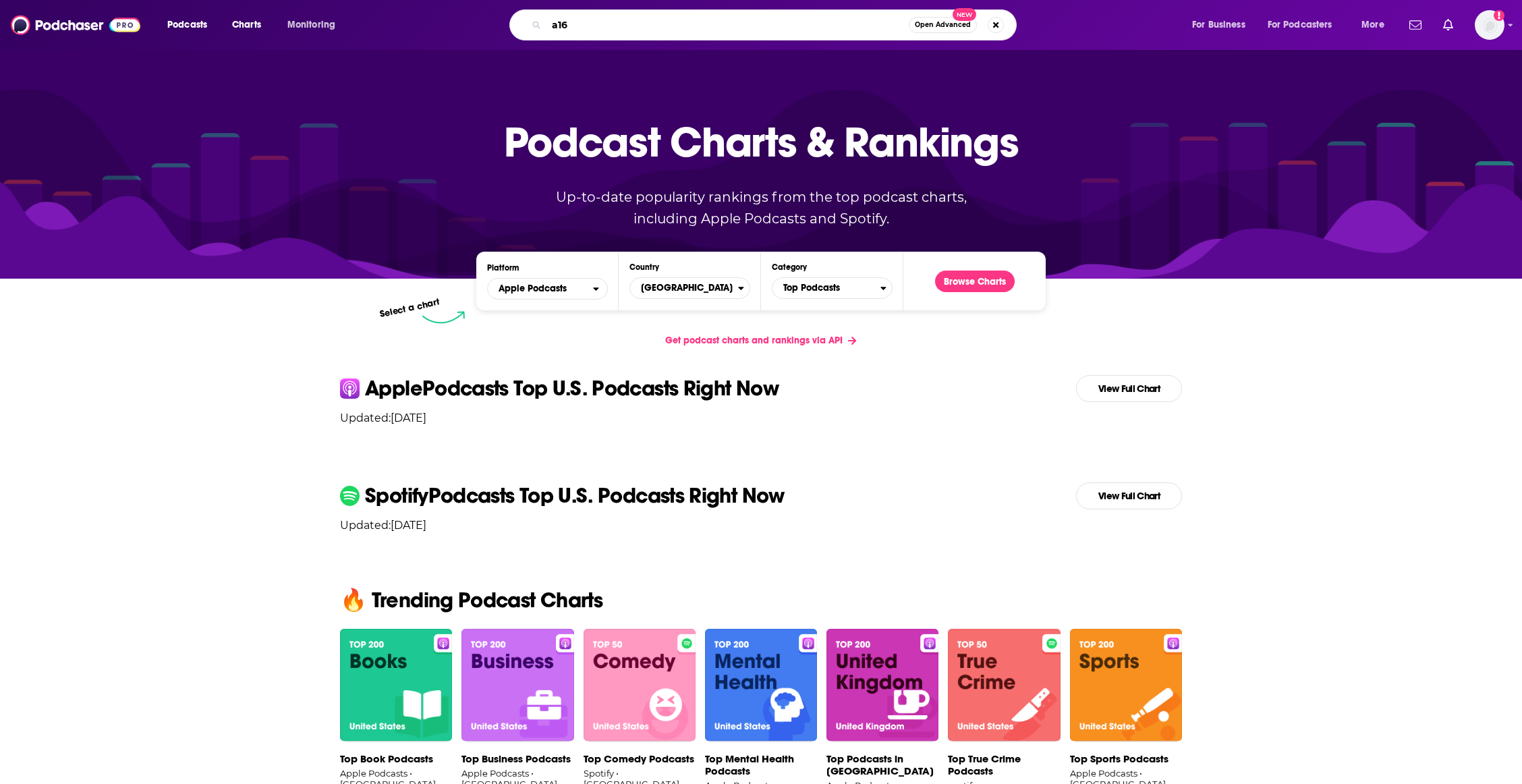
type input "a16z"
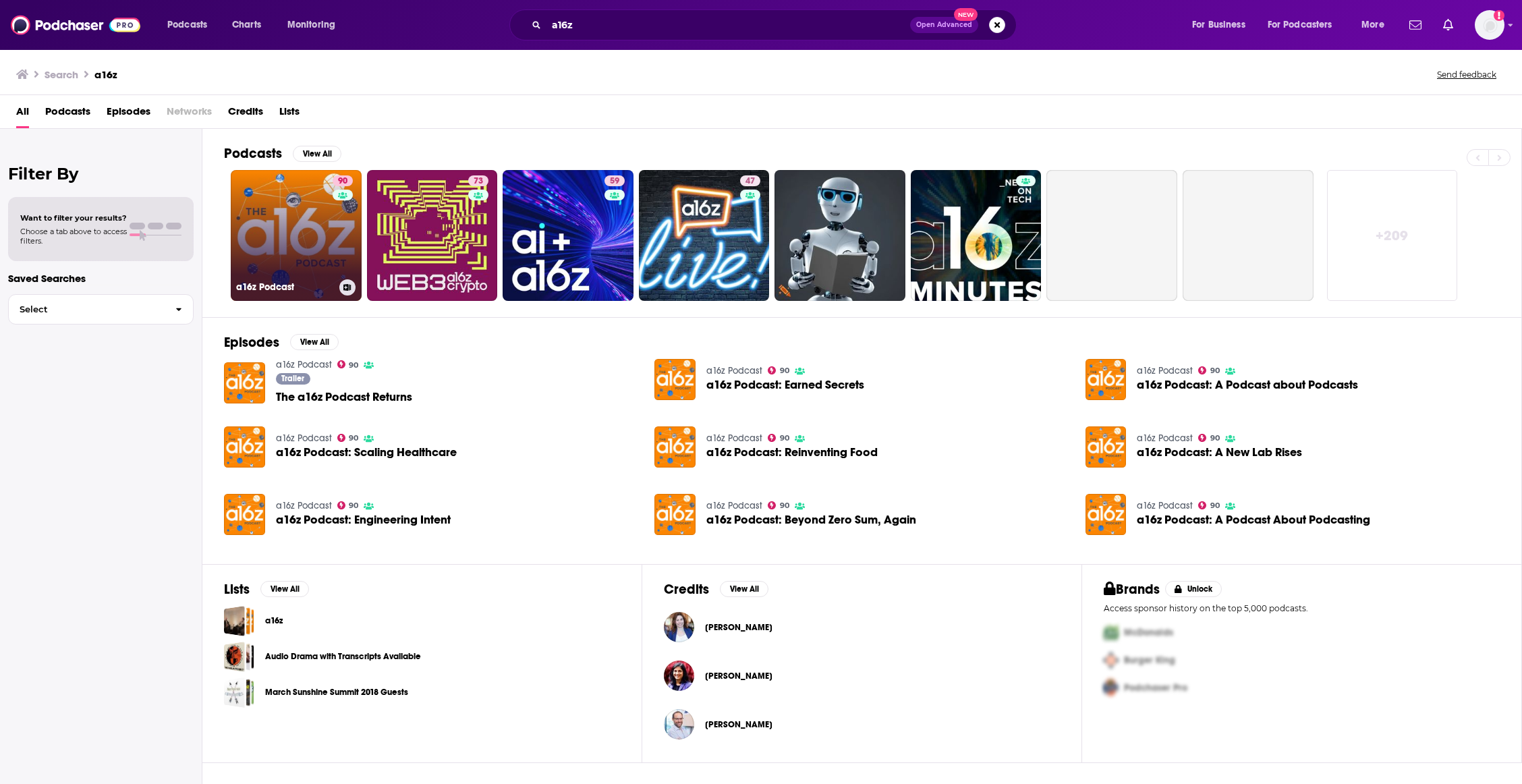
click at [320, 236] on link "90 a16z Podcast" at bounding box center [295, 235] width 131 height 131
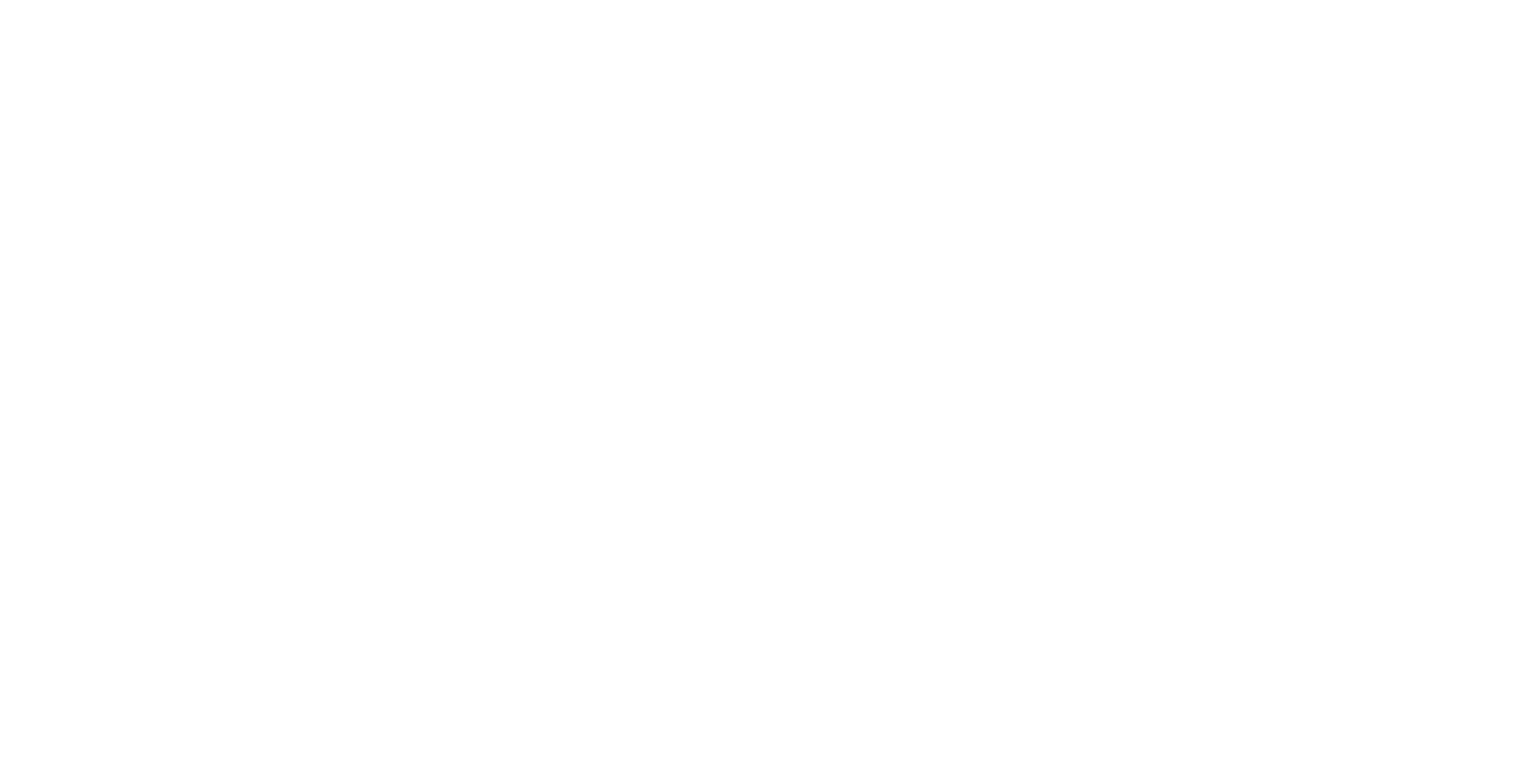
click at [517, 265] on body "Privacy Preference Centre Your Privacy Strictly Necessary Cookies Functional Co…" at bounding box center [761, 392] width 1522 height 784
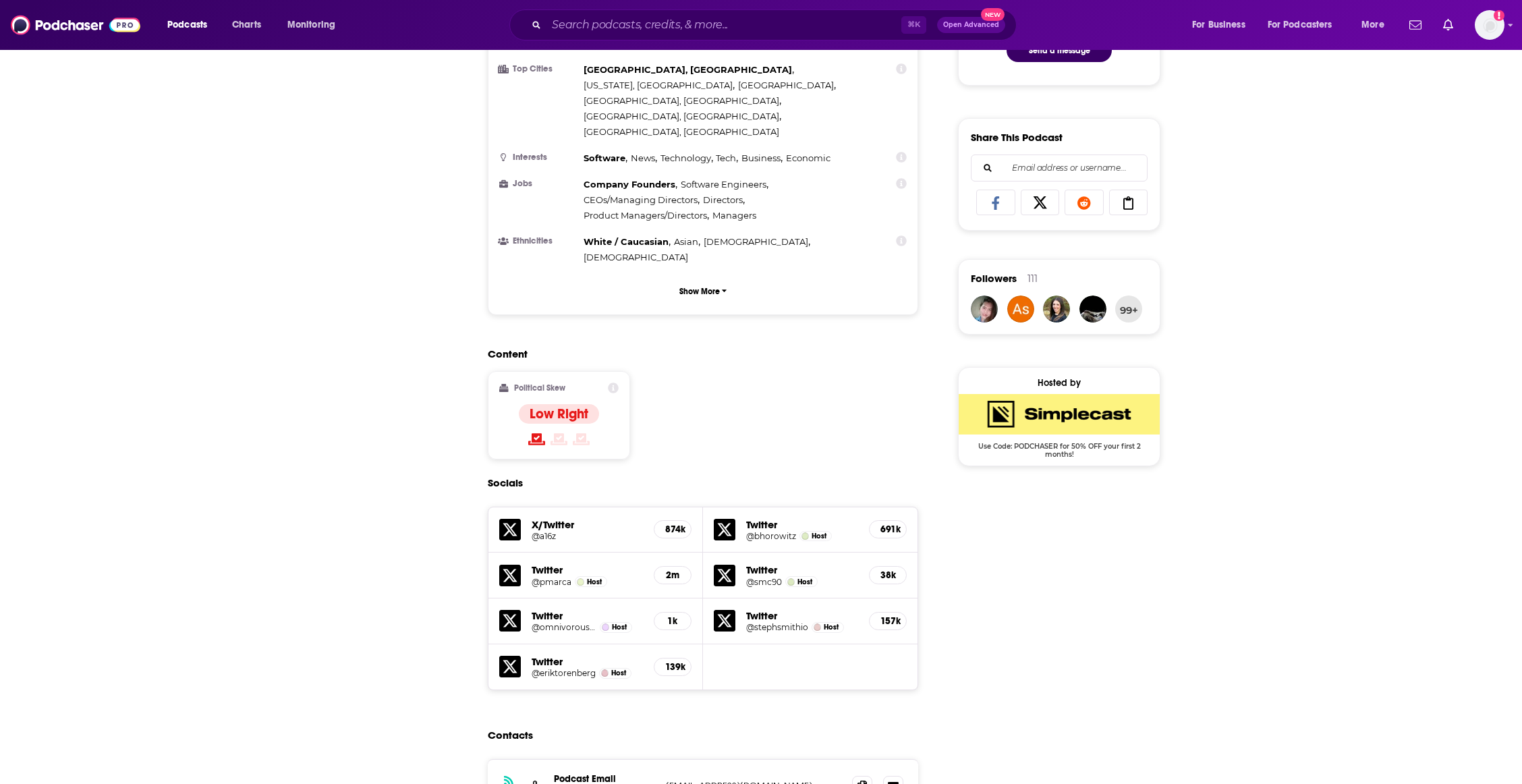
scroll to position [987, 0]
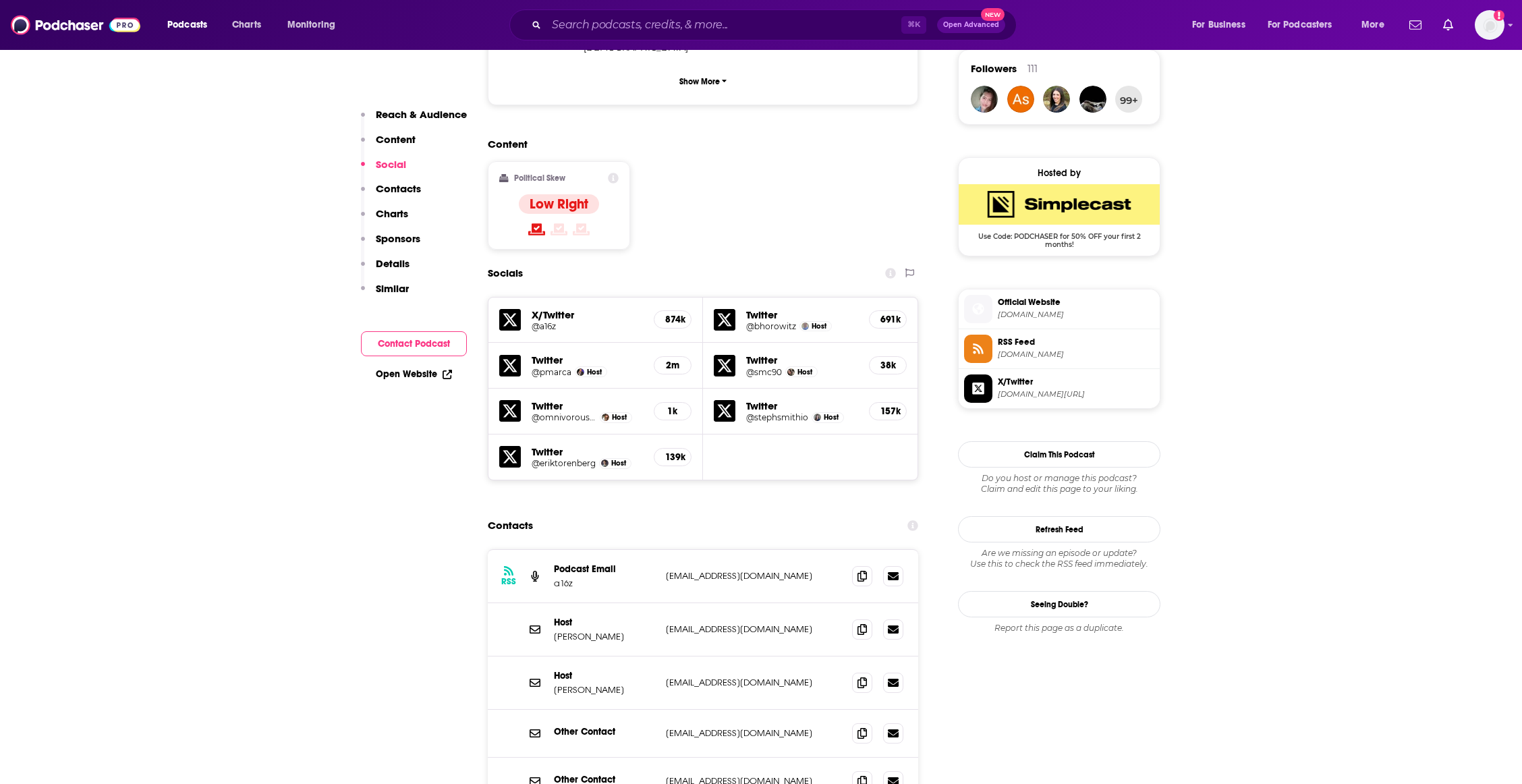
click at [510, 309] on icon at bounding box center [510, 320] width 21 height 21
